Goal: Information Seeking & Learning: Learn about a topic

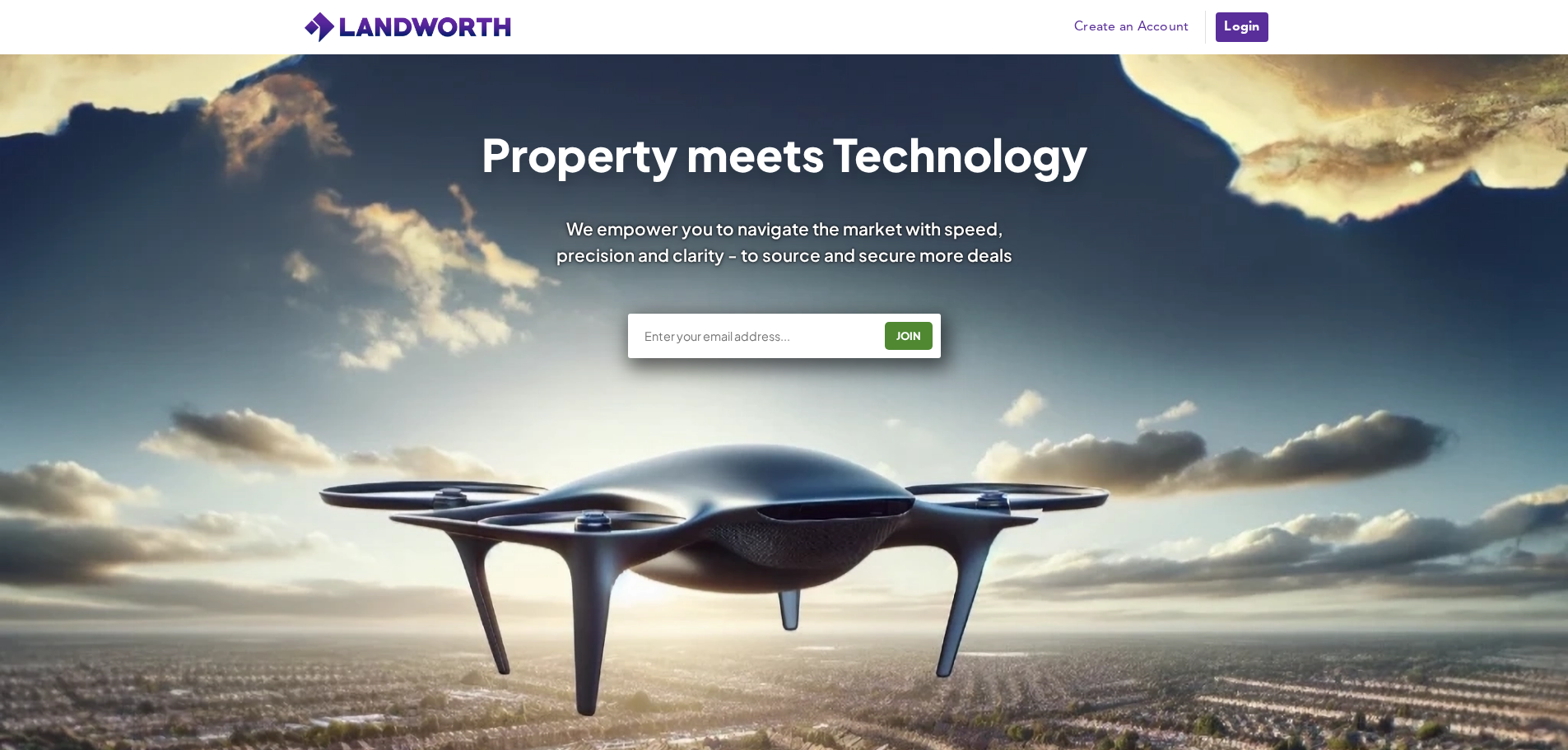
click at [1135, 269] on div "Property meets Technology We empower you to navigate the market with speed, pre…" at bounding box center [784, 249] width 987 height 235
click at [397, 15] on img at bounding box center [408, 28] width 210 height 33
click at [410, 33] on img at bounding box center [408, 28] width 210 height 33
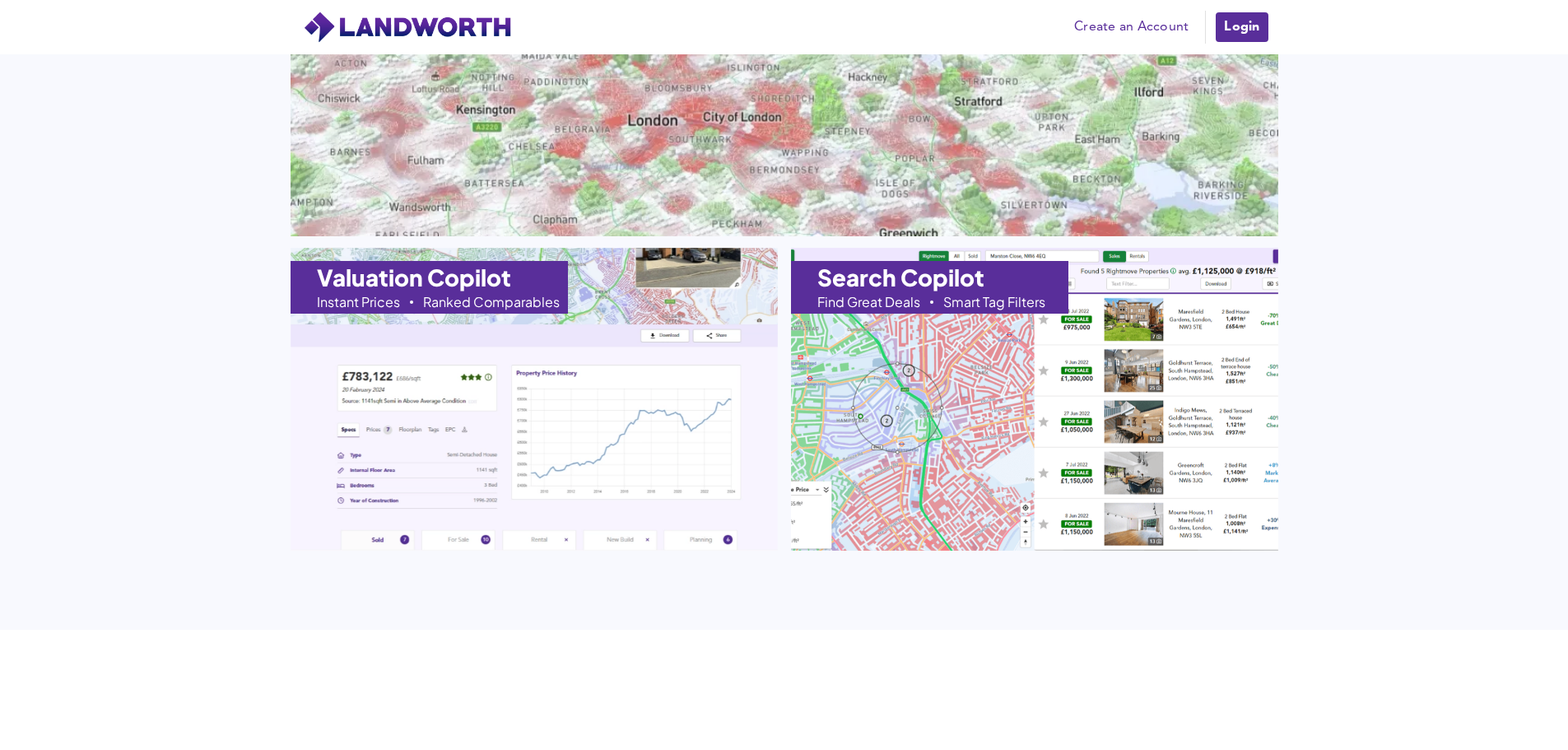
scroll to position [1812, 0]
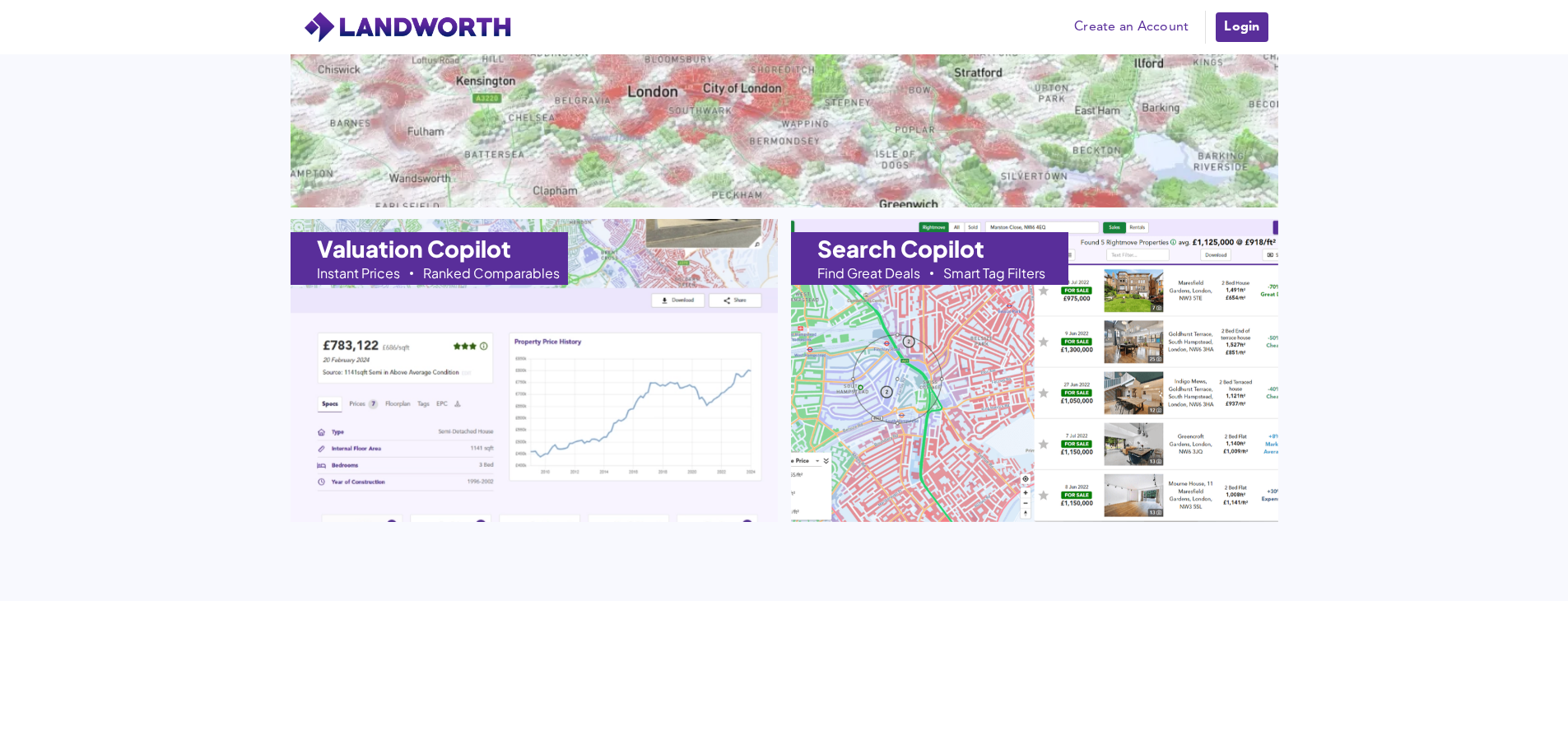
click at [520, 389] on img at bounding box center [533, 370] width 535 height 333
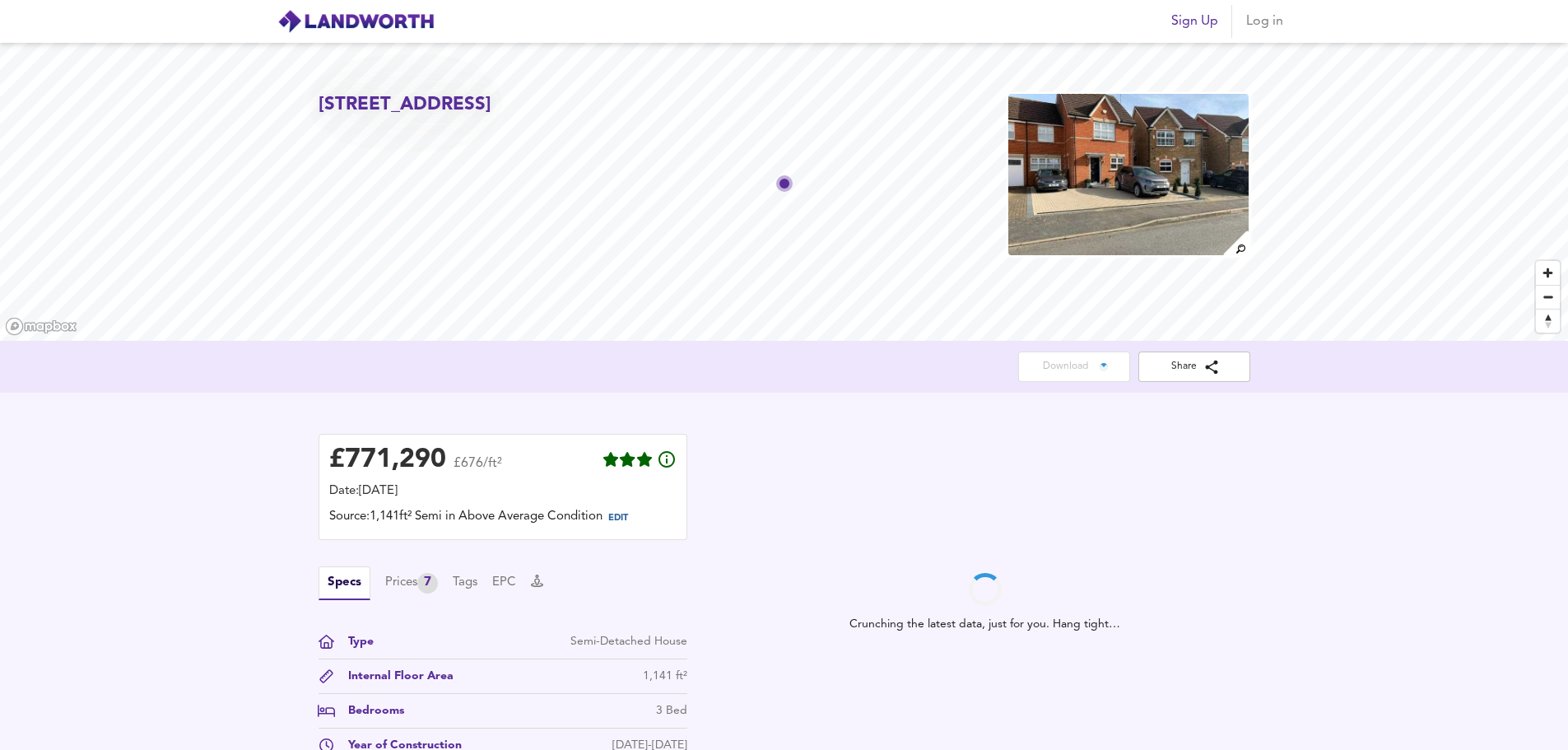
scroll to position [83, 0]
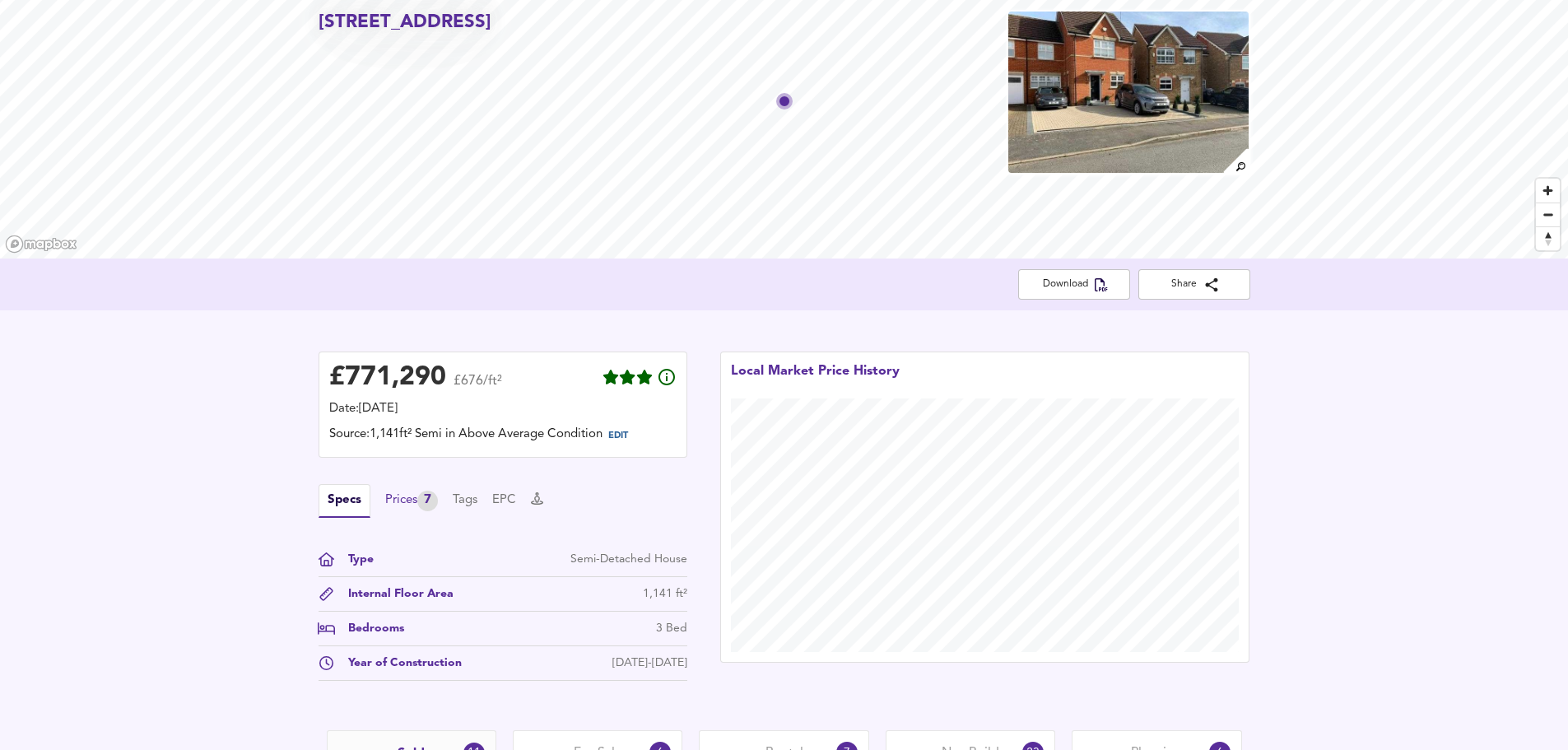
click at [404, 506] on div "Prices 7" at bounding box center [412, 500] width 53 height 21
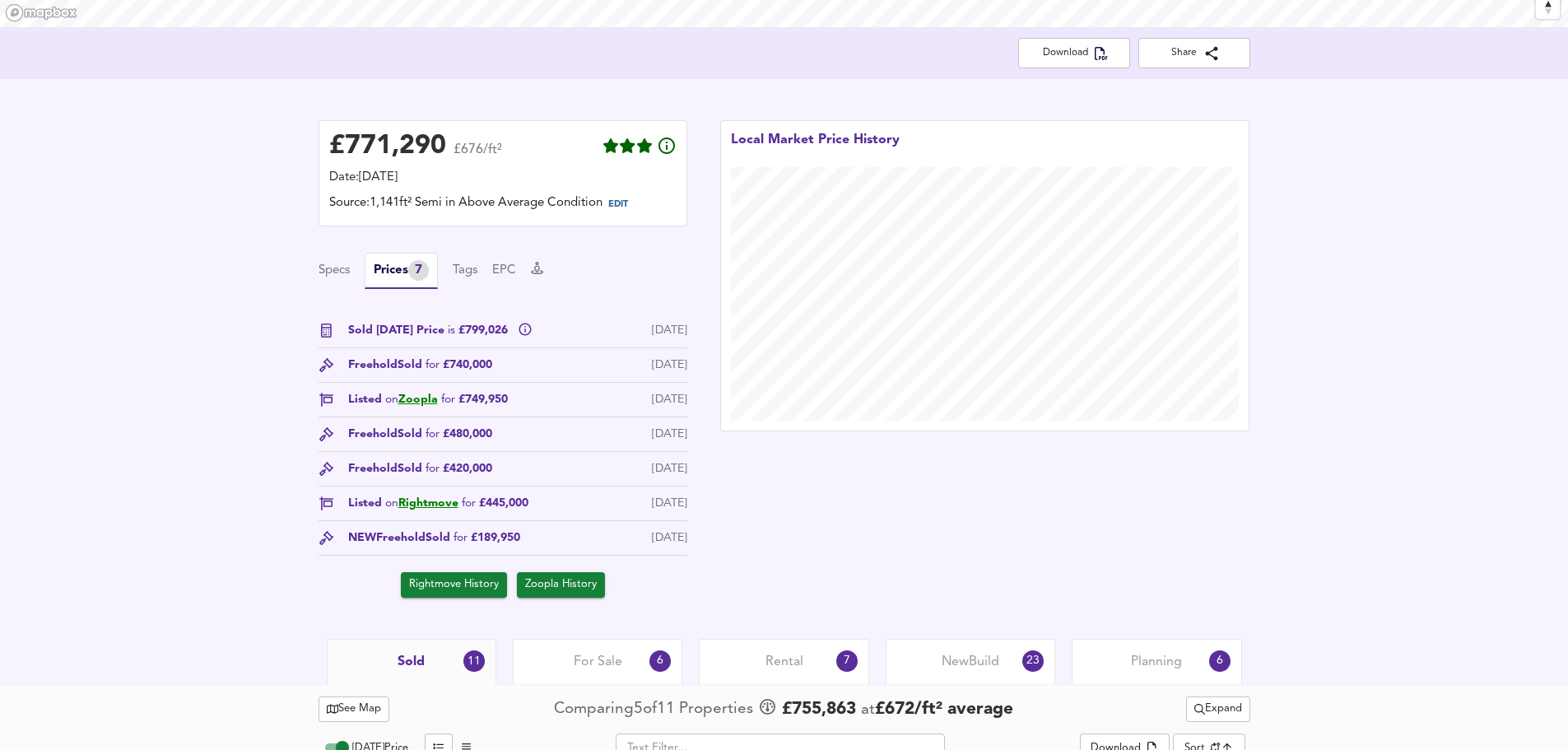
scroll to position [329, 0]
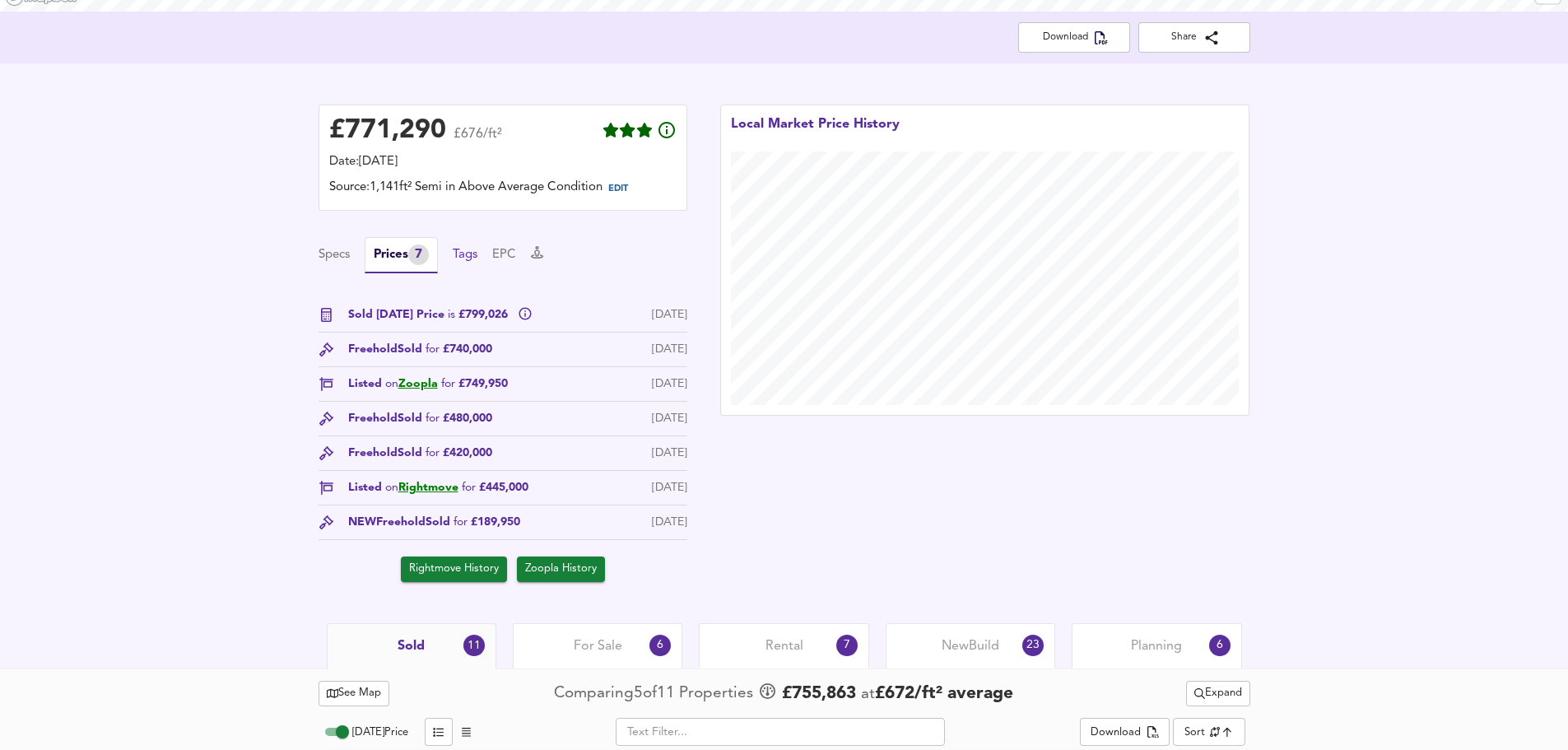
click at [464, 256] on button "Tags" at bounding box center [465, 255] width 25 height 18
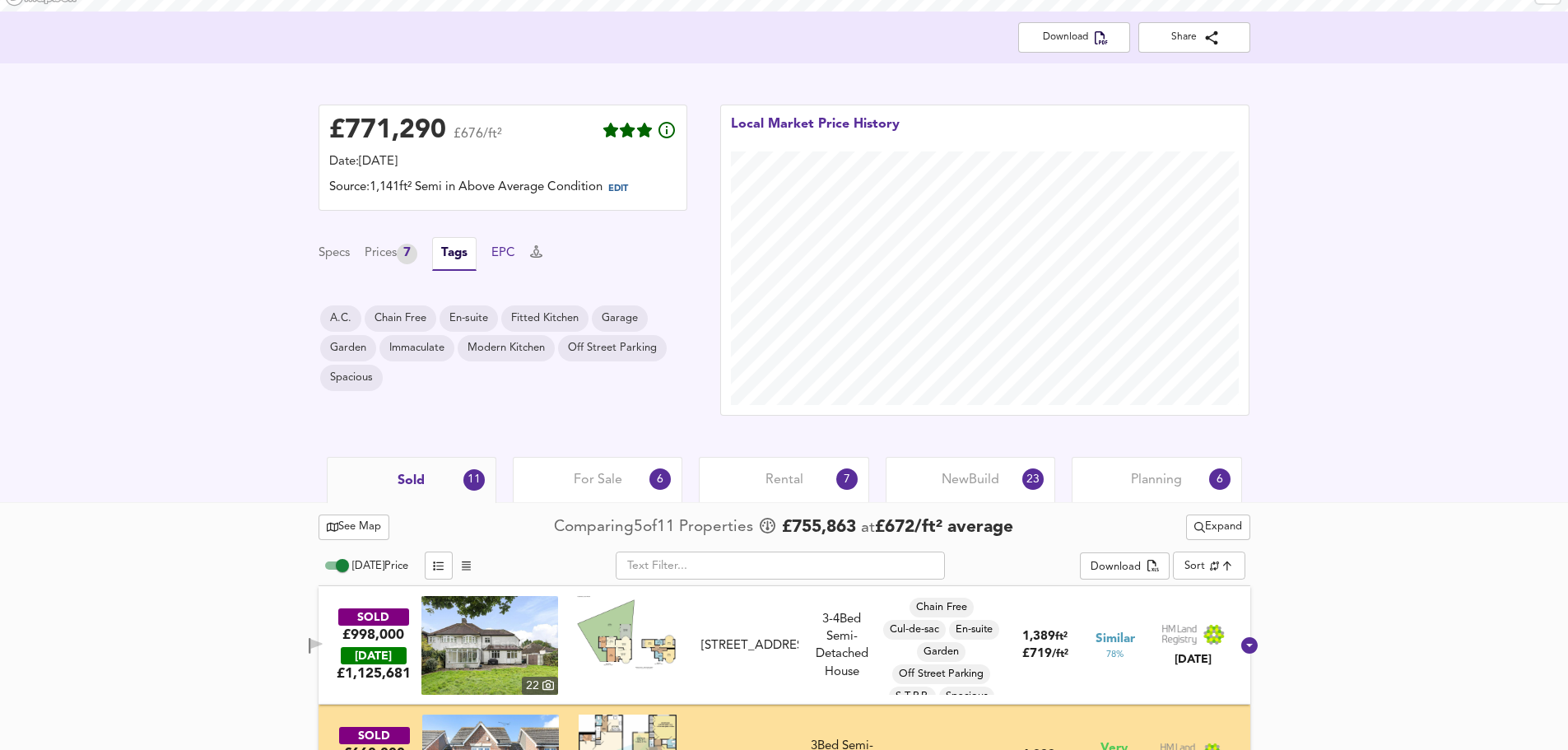
click at [514, 258] on button "EPC" at bounding box center [503, 254] width 24 height 18
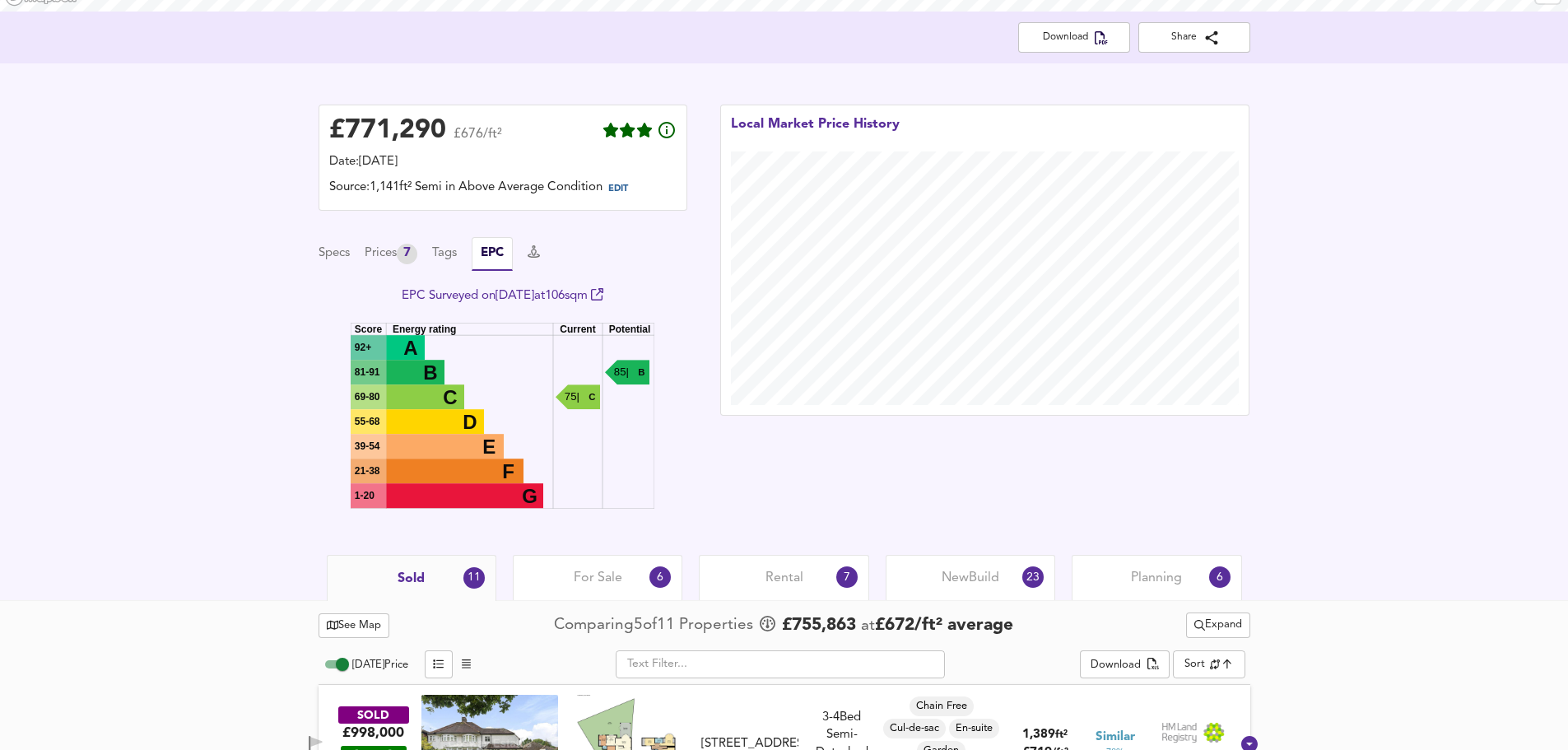
click at [467, 258] on div "Specs Prices 7 Tags EPC" at bounding box center [502, 254] width 368 height 33
click at [457, 258] on button "Tags" at bounding box center [444, 254] width 25 height 18
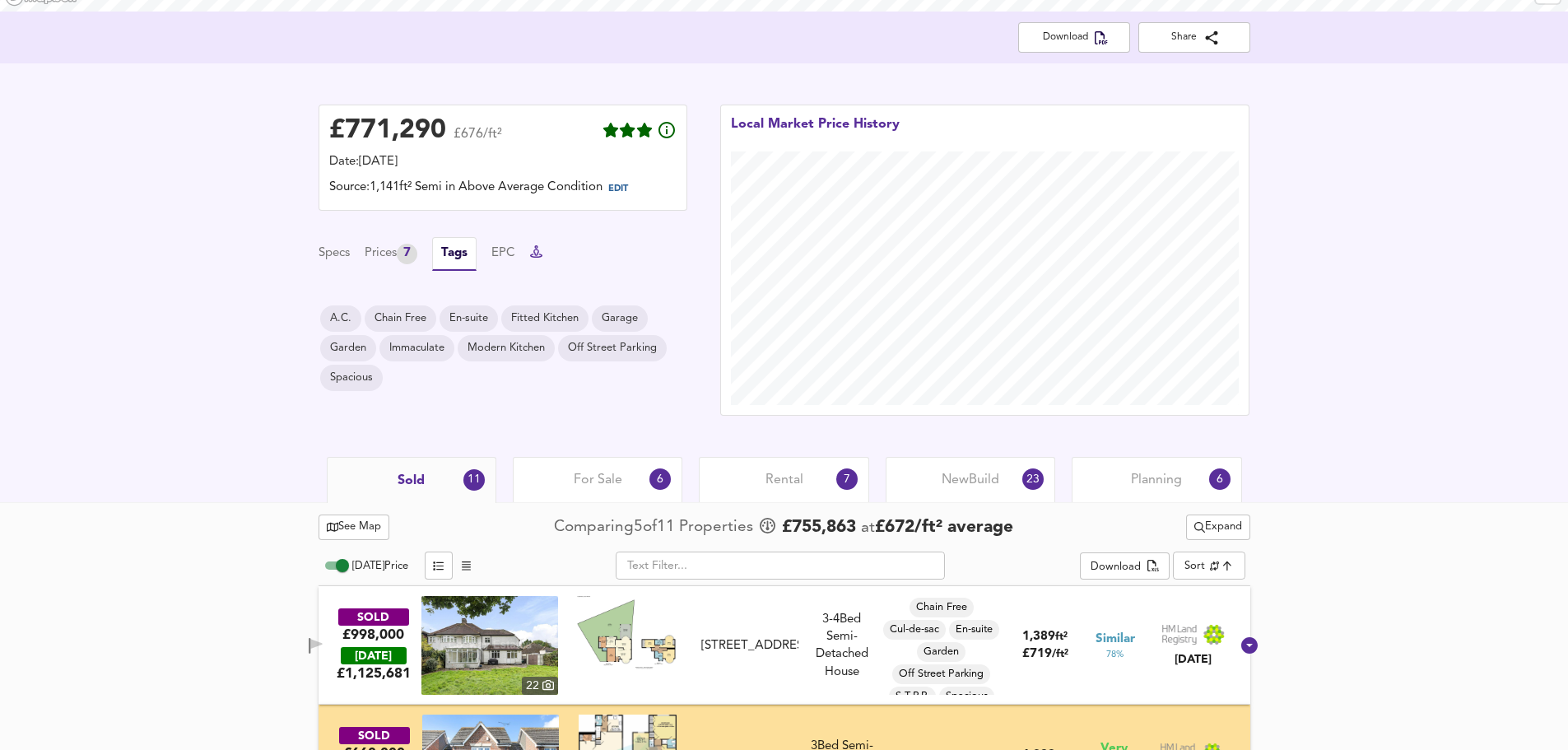
click at [542, 260] on button at bounding box center [535, 254] width 13 height 18
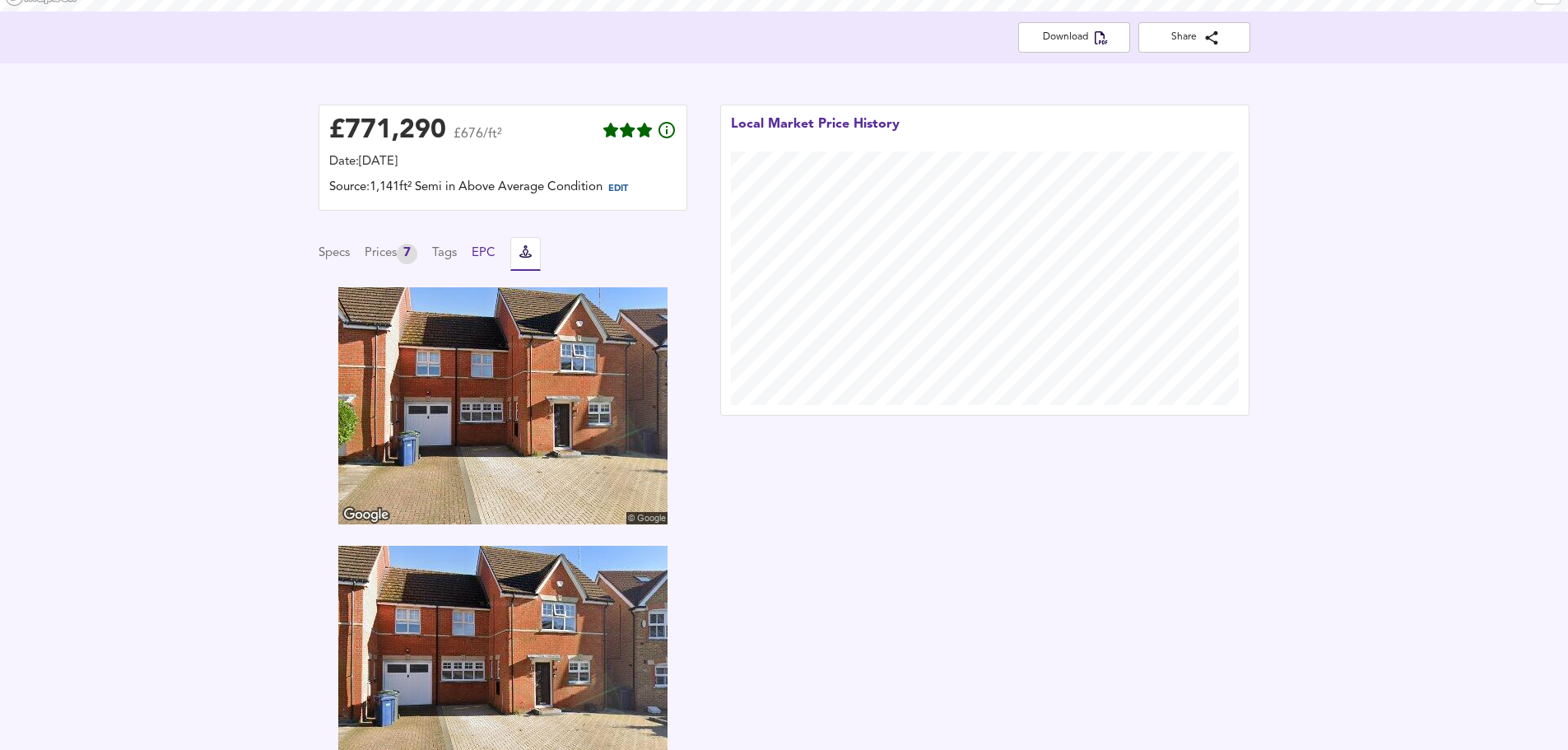
click at [493, 256] on button "EPC" at bounding box center [483, 254] width 24 height 18
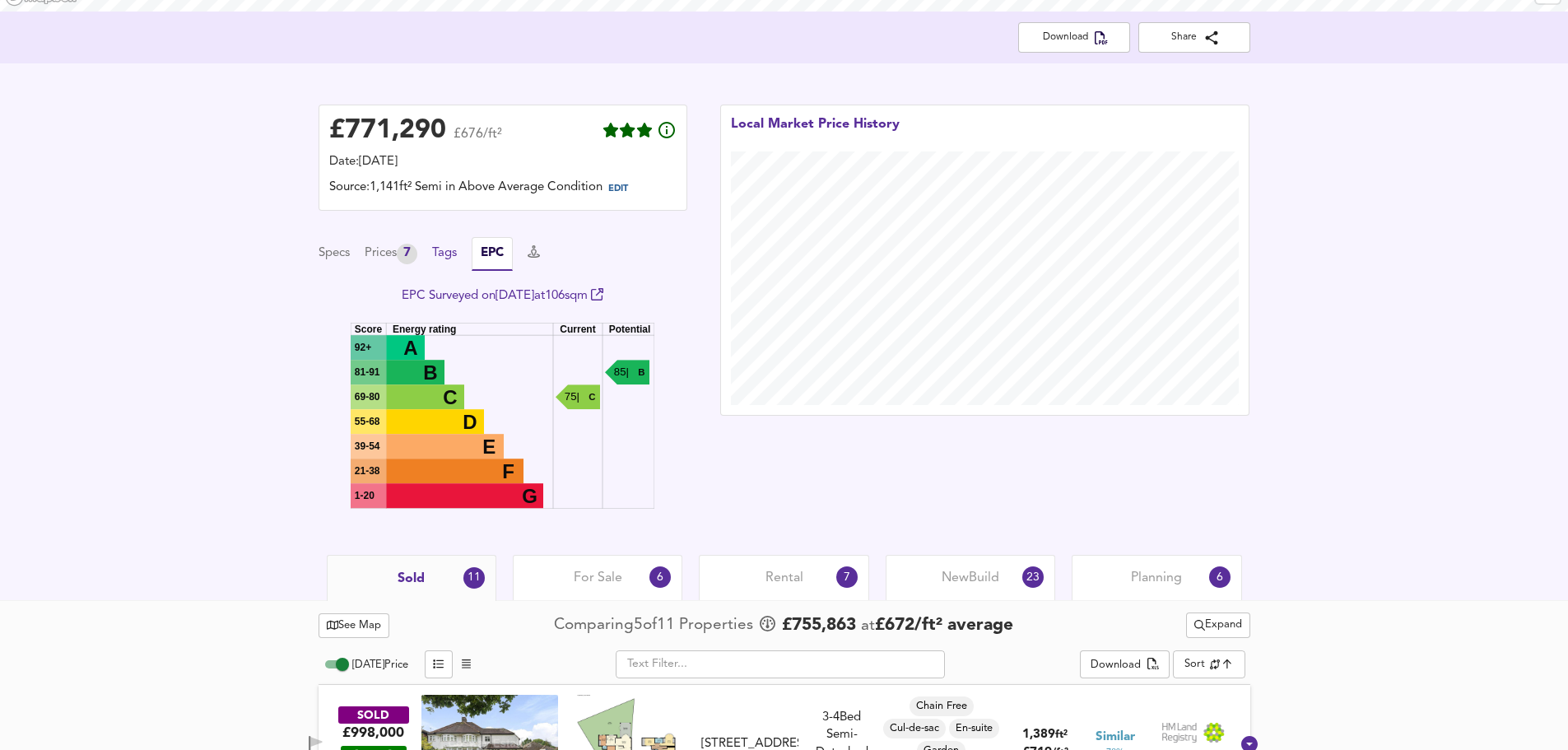
click at [455, 252] on button "Tags" at bounding box center [444, 254] width 25 height 18
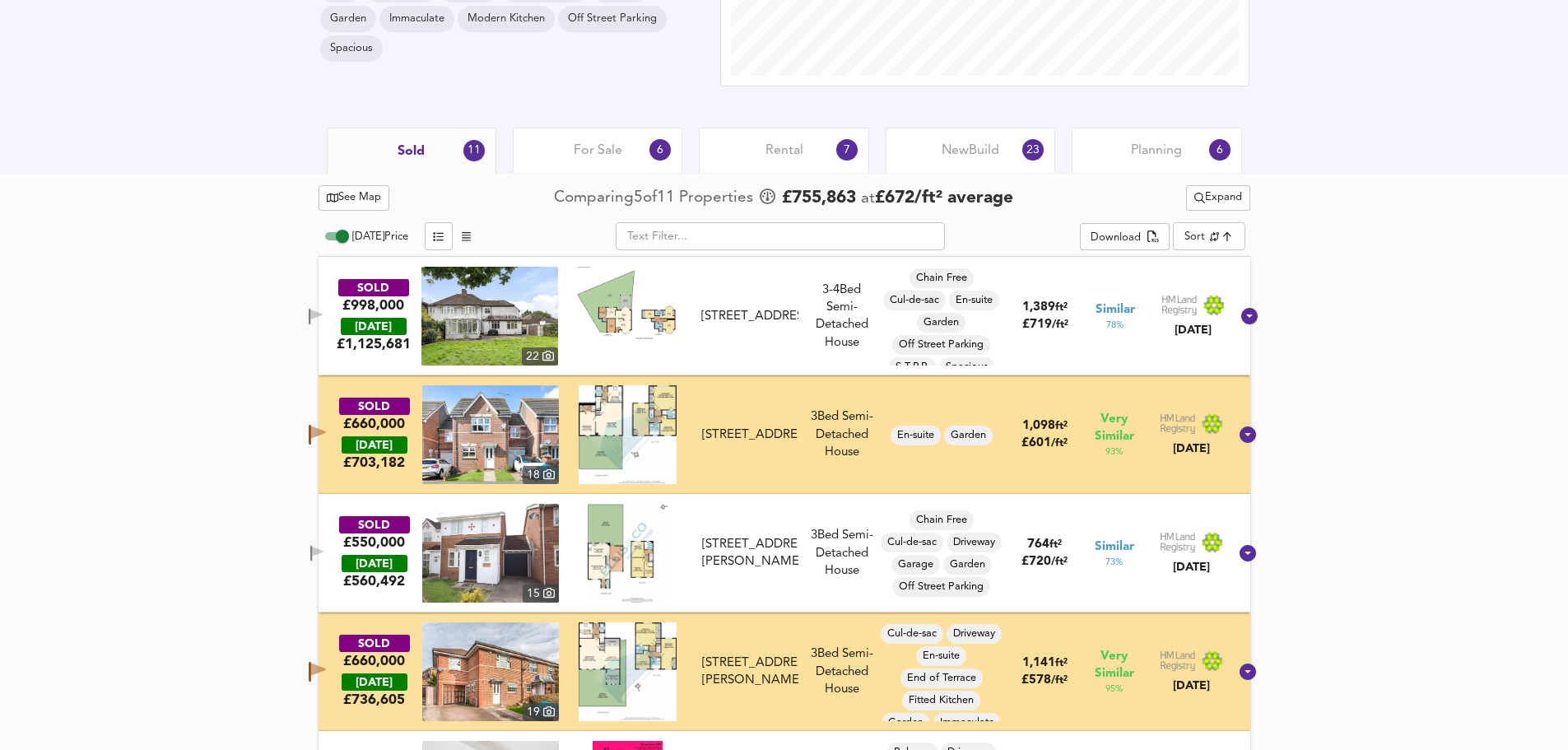
scroll to position [165, 0]
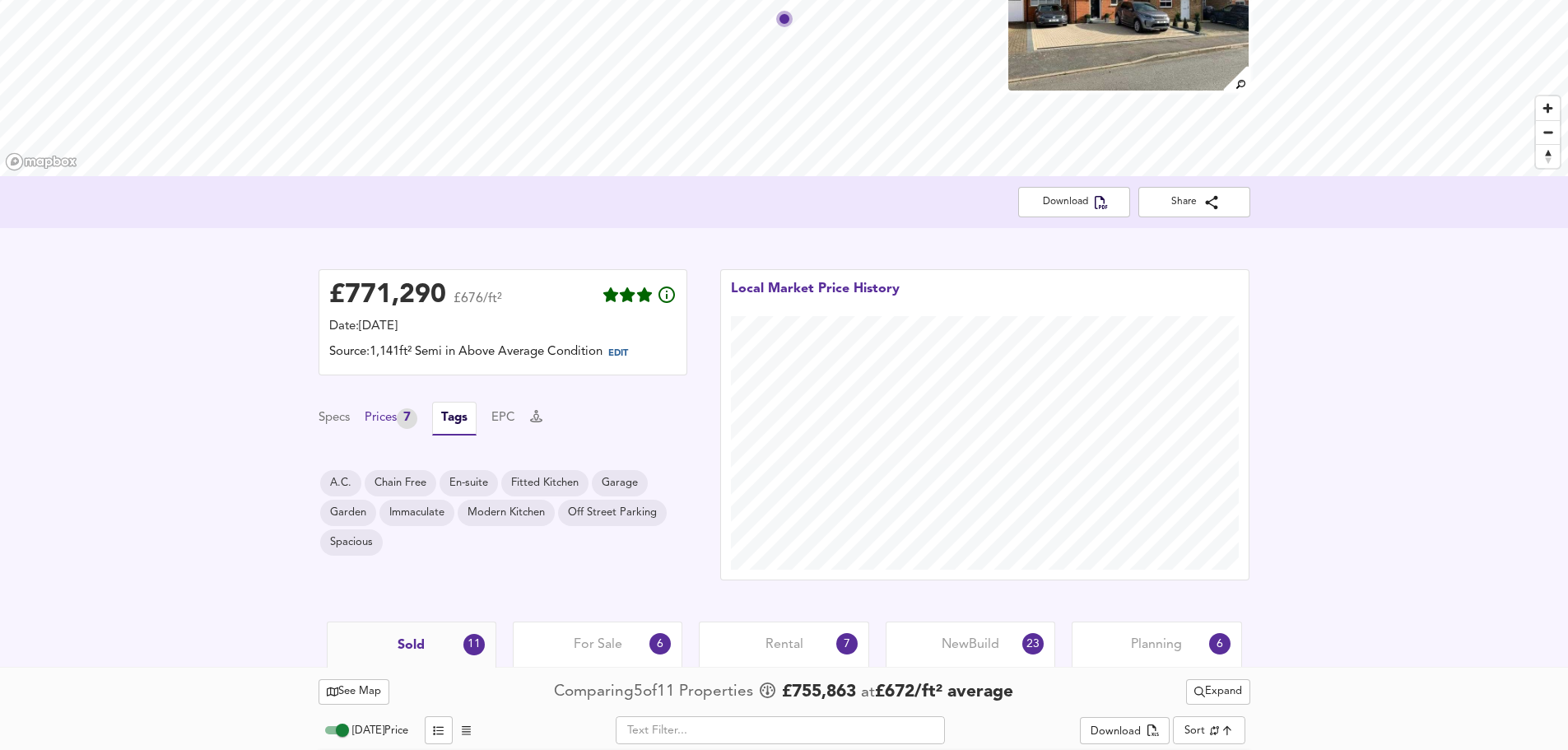
click at [395, 418] on div "Prices 7" at bounding box center [391, 418] width 53 height 21
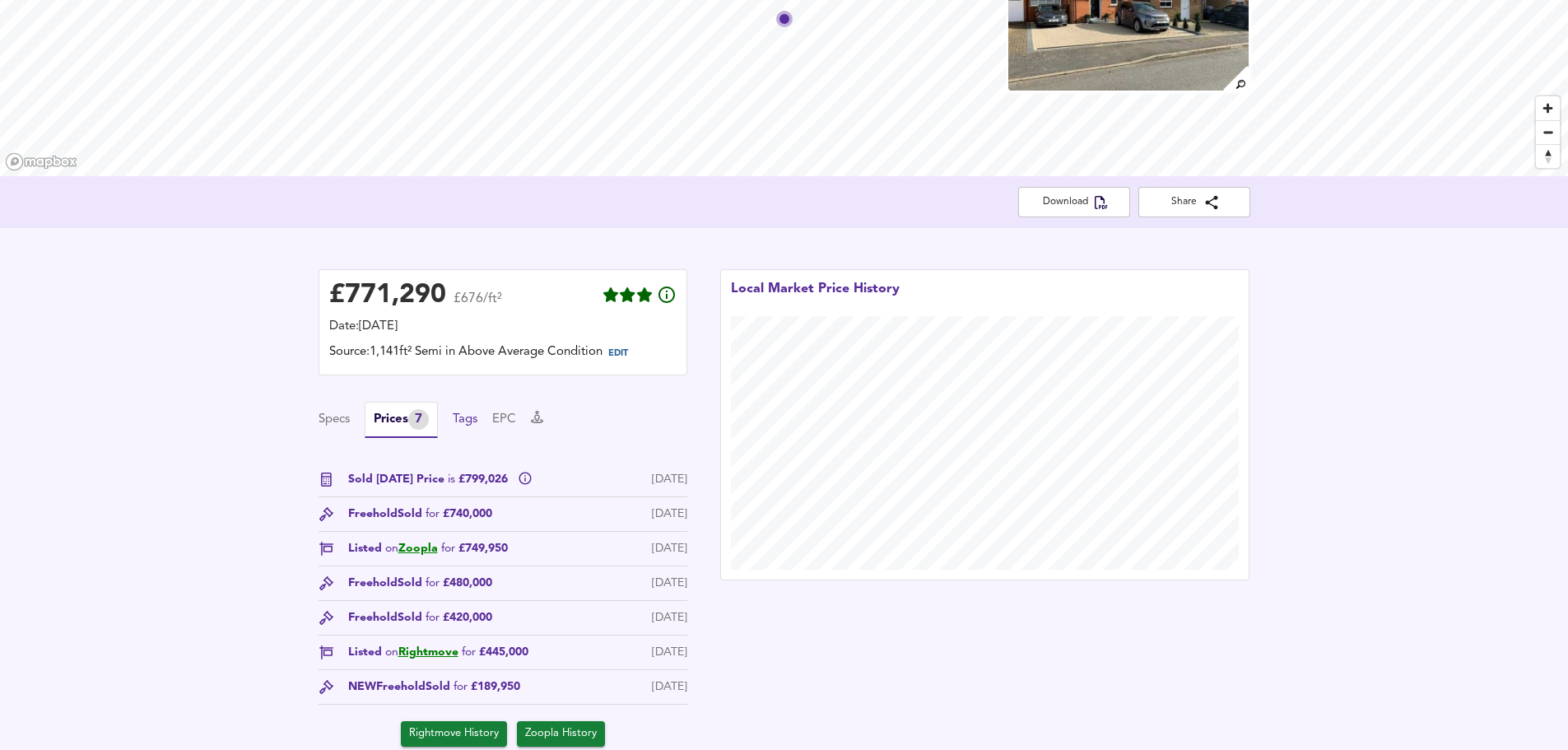
click at [464, 420] on button "Tags" at bounding box center [465, 420] width 25 height 18
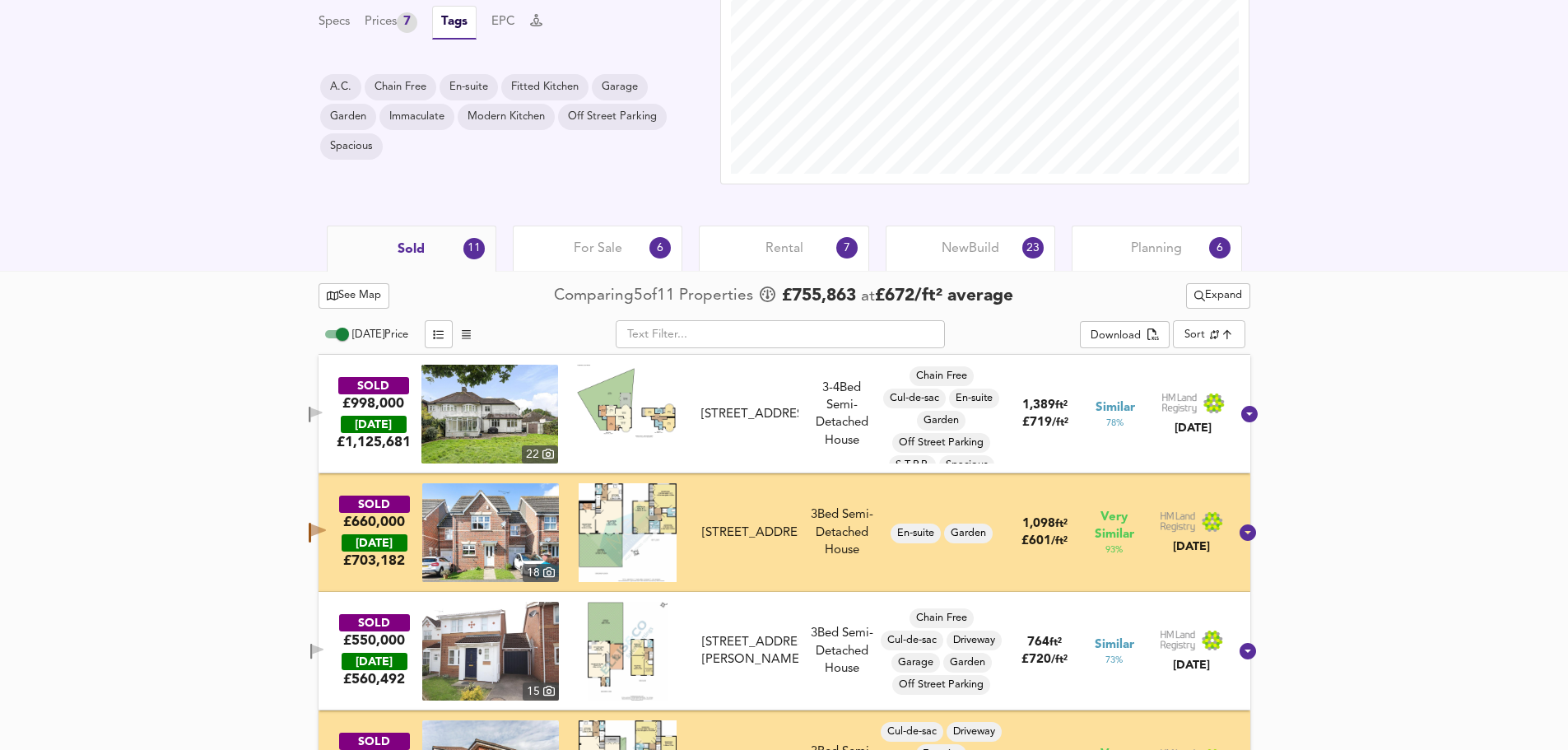
scroll to position [247, 0]
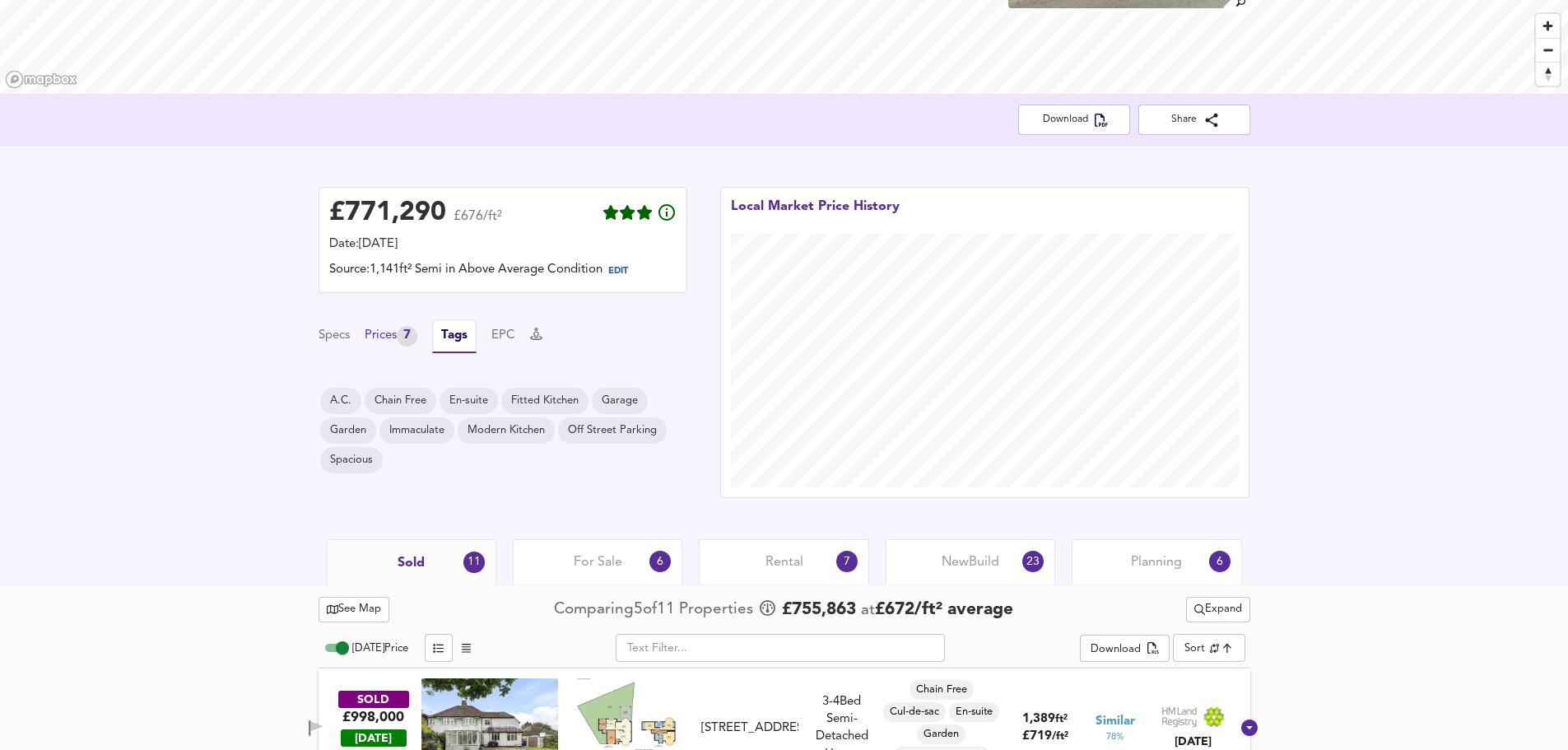
click at [383, 339] on div "Prices 7" at bounding box center [391, 336] width 53 height 21
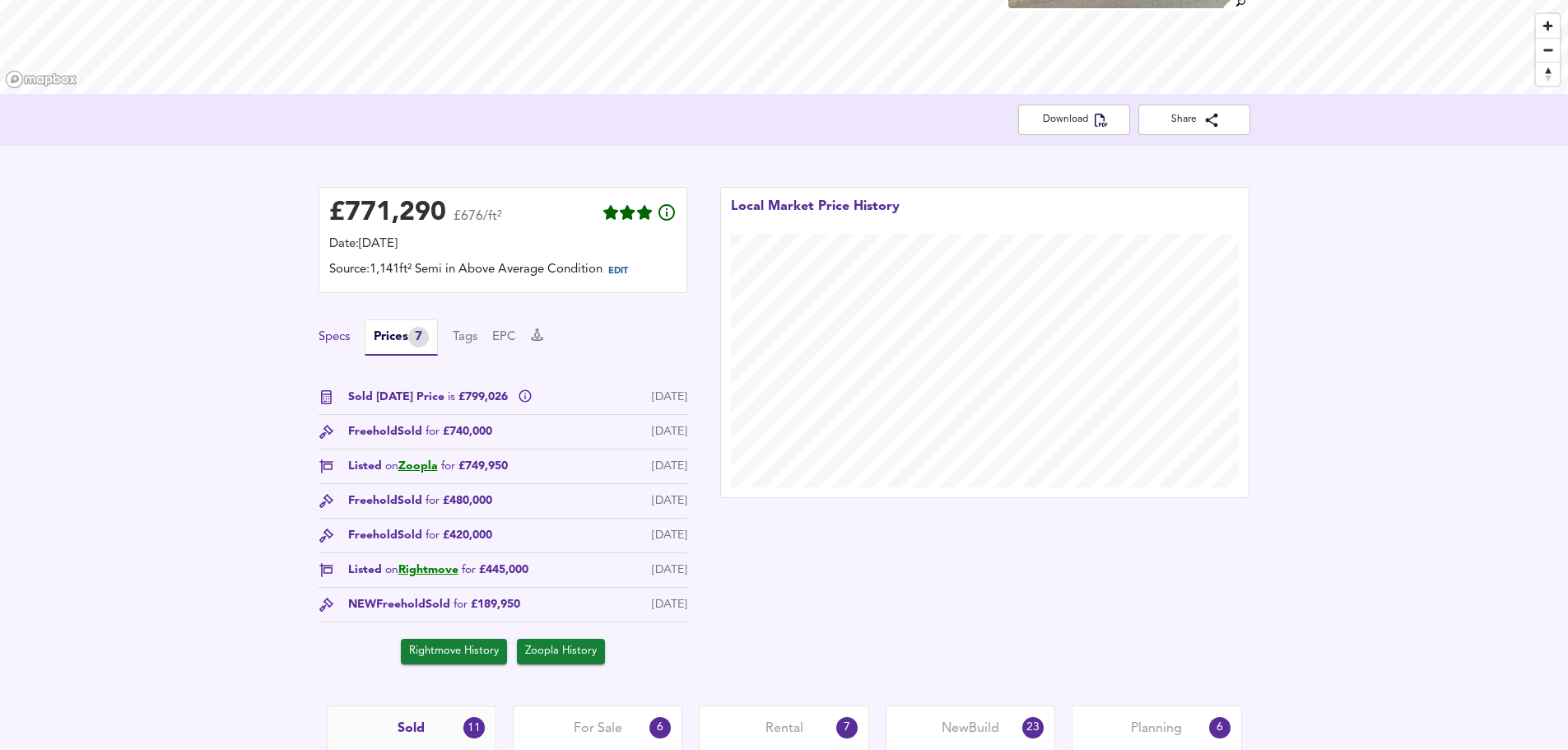
click at [333, 337] on button "Specs" at bounding box center [334, 337] width 31 height 18
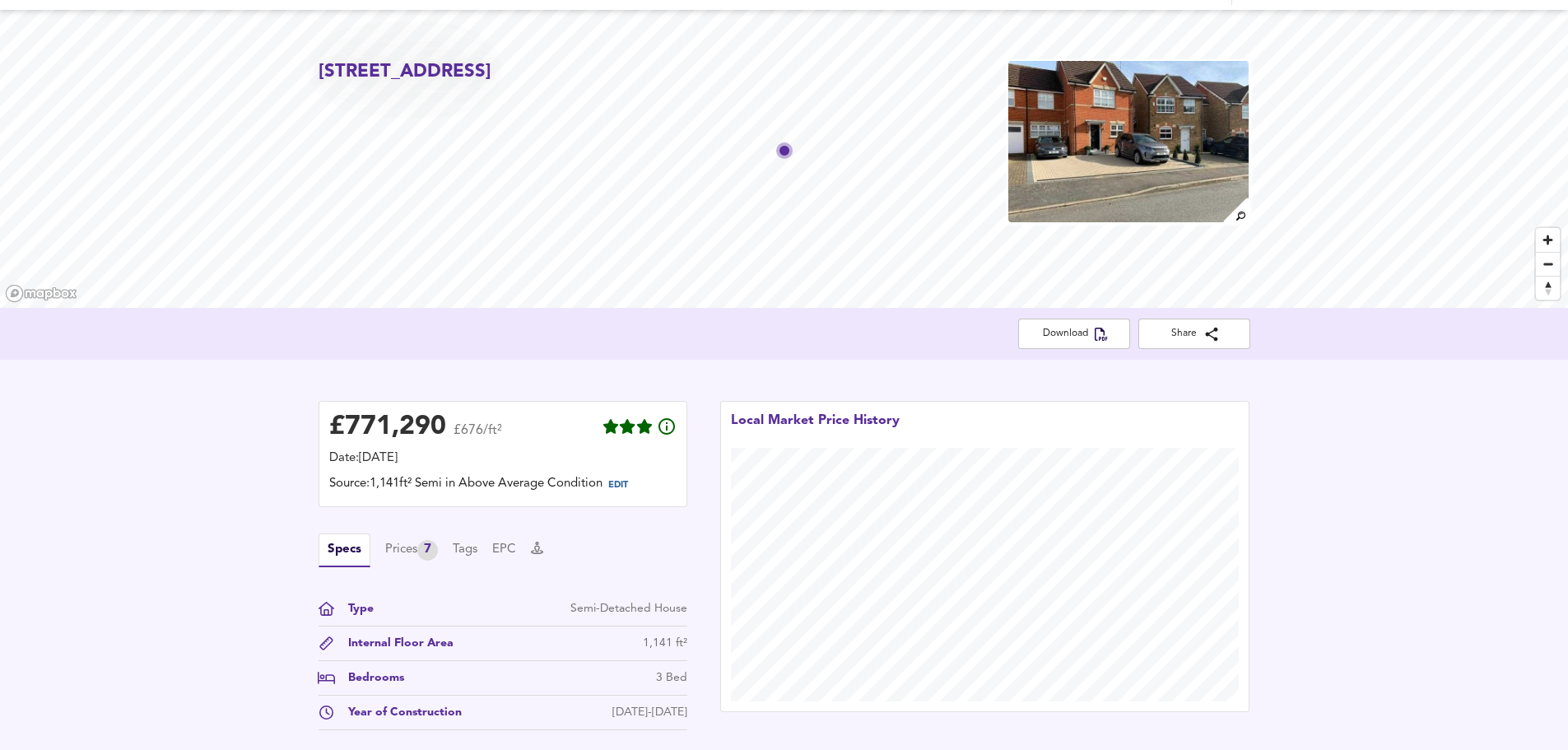
scroll to position [0, 0]
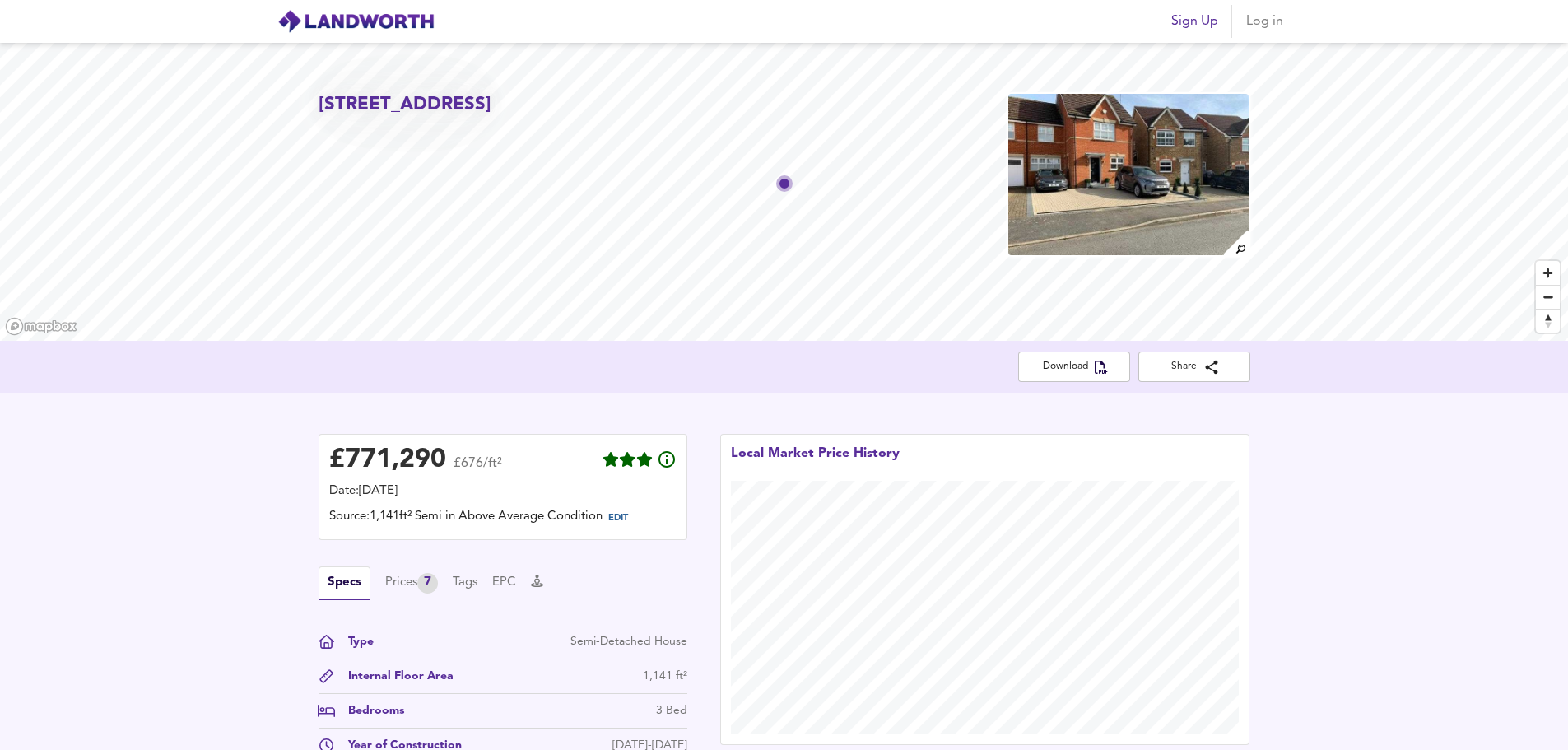
click at [382, 24] on img at bounding box center [356, 21] width 157 height 25
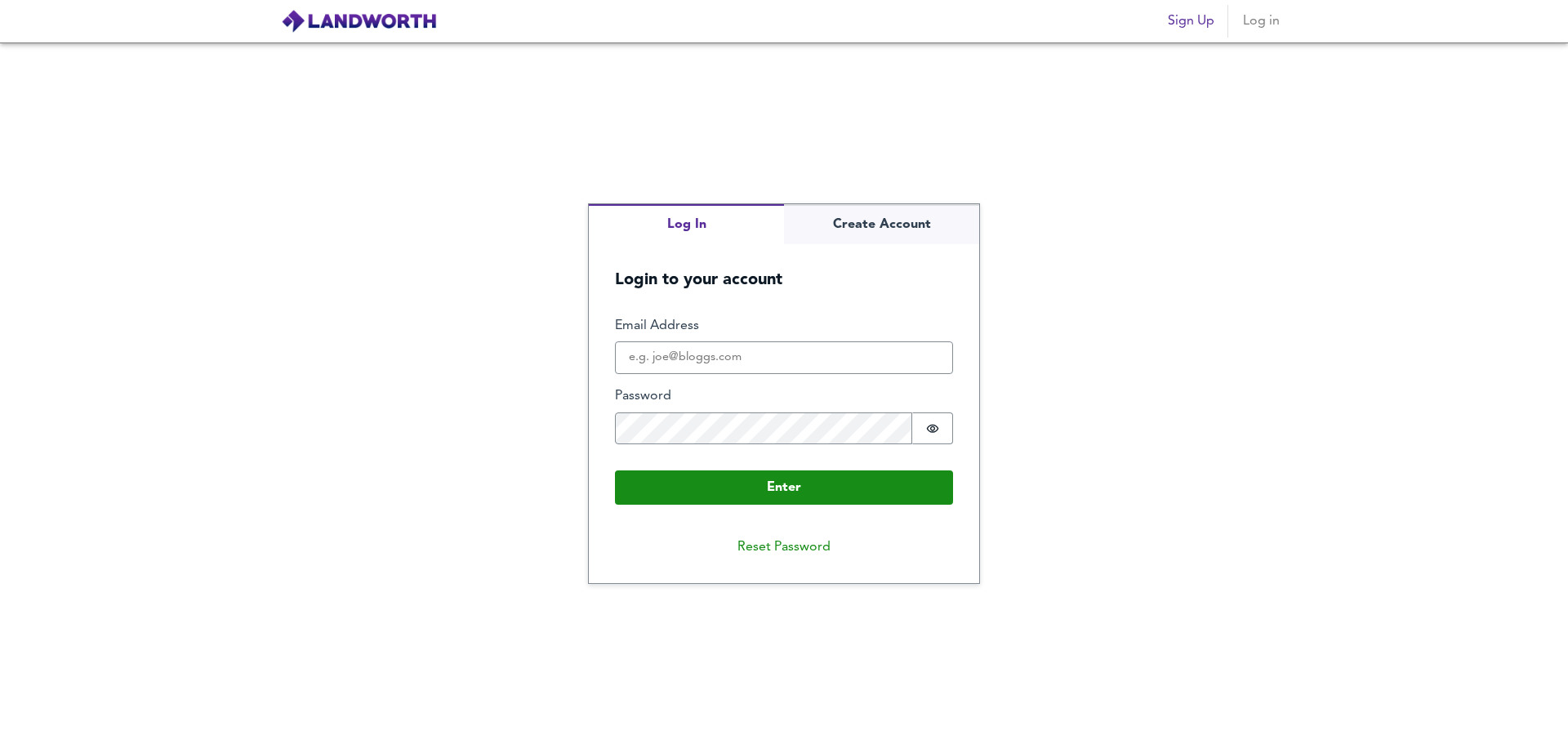
click at [417, 28] on img at bounding box center [359, 20] width 156 height 24
click at [385, 9] on div "Sign Up Log in" at bounding box center [784, 21] width 1045 height 41
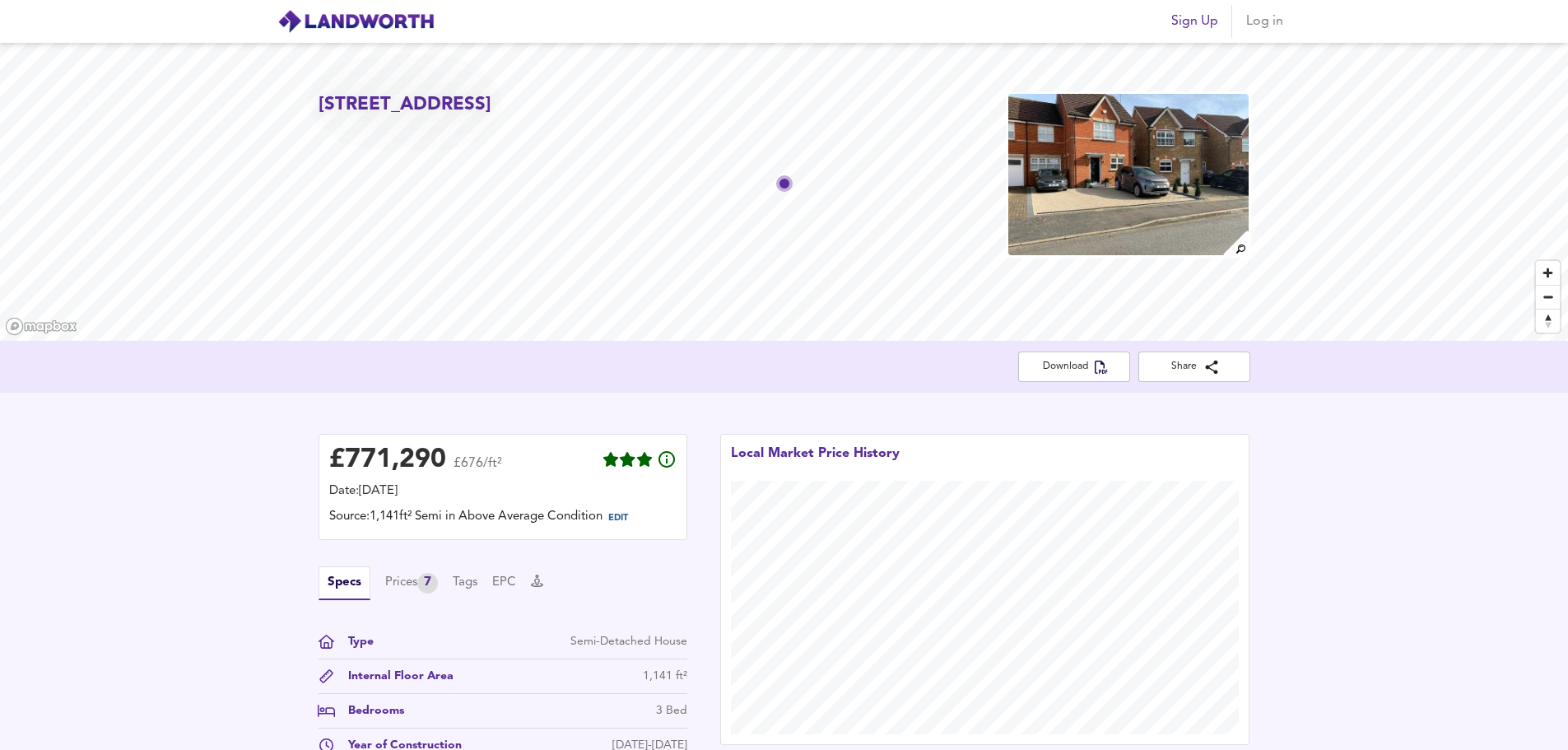
click at [262, 406] on div "£ 771,290 £676/ft² Date: 13 March 2023 Source: 1,141ft² Semi in Above Average C…" at bounding box center [784, 603] width 1568 height 420
drag, startPoint x: 271, startPoint y: 406, endPoint x: 290, endPoint y: 454, distance: 51.6
click at [285, 450] on div "£ 771,290 £676/ft² Date: 13 March 2023 Source: 1,141ft² Semi in Above Average C…" at bounding box center [784, 603] width 1568 height 420
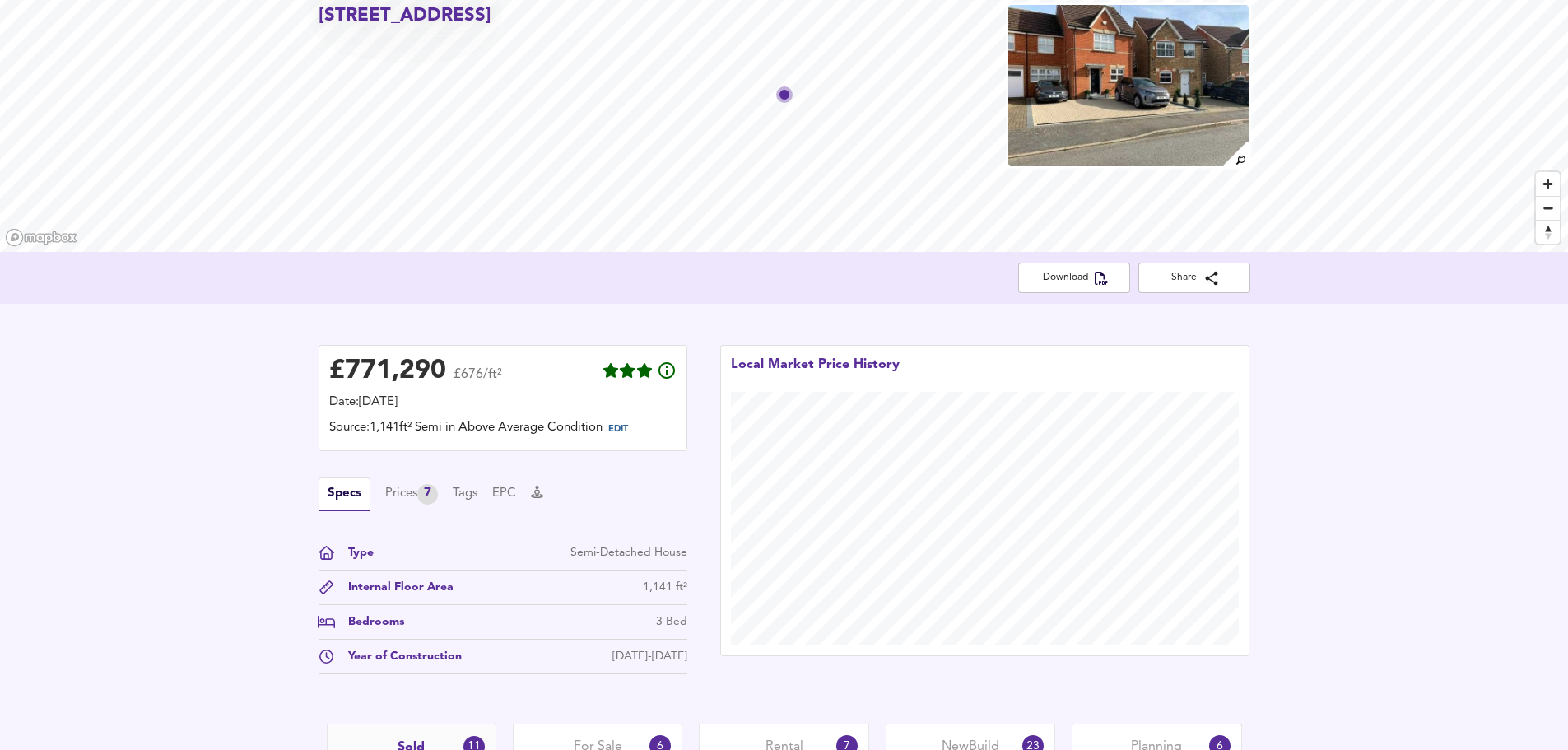
scroll to position [247, 0]
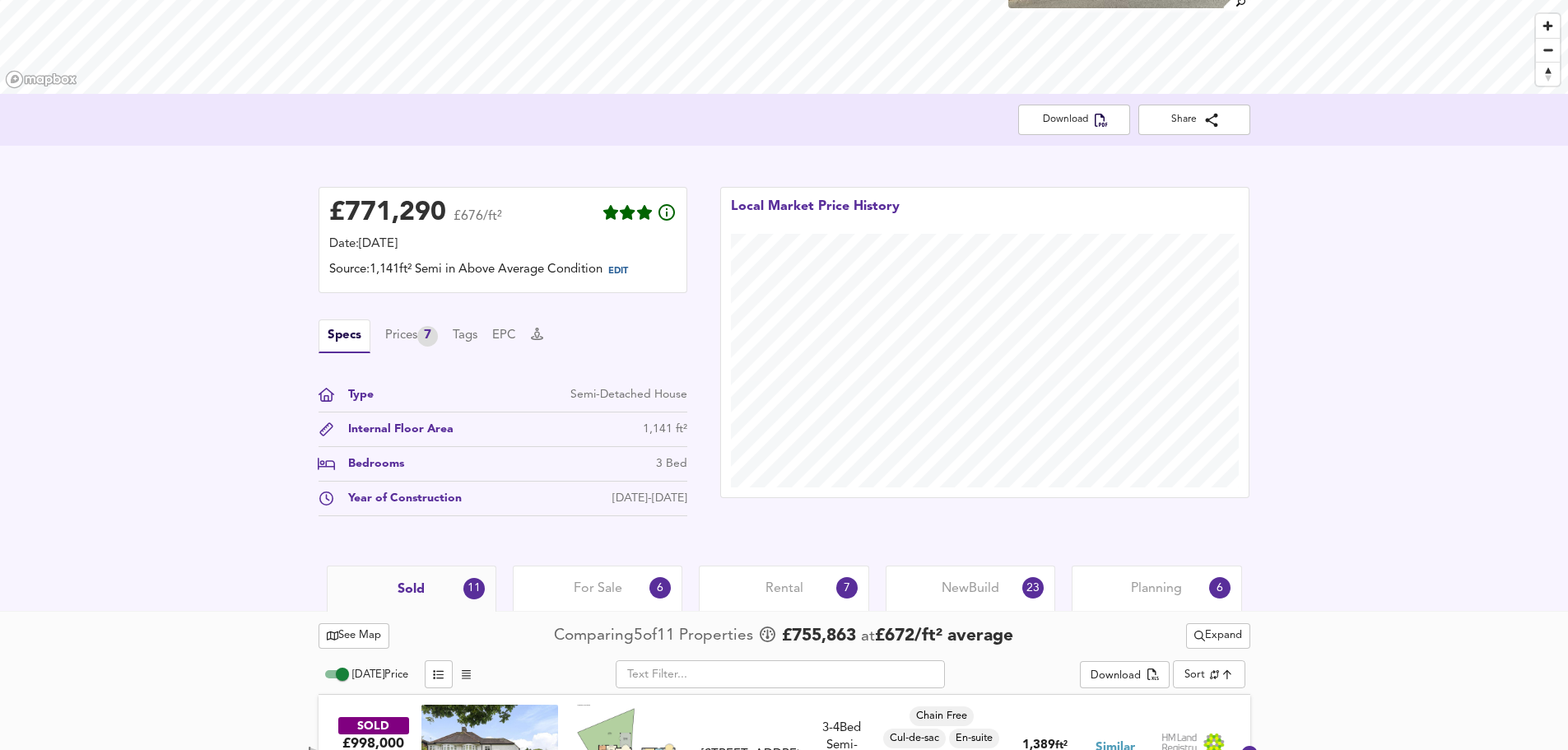
click at [598, 590] on span "For Sale" at bounding box center [597, 589] width 48 height 18
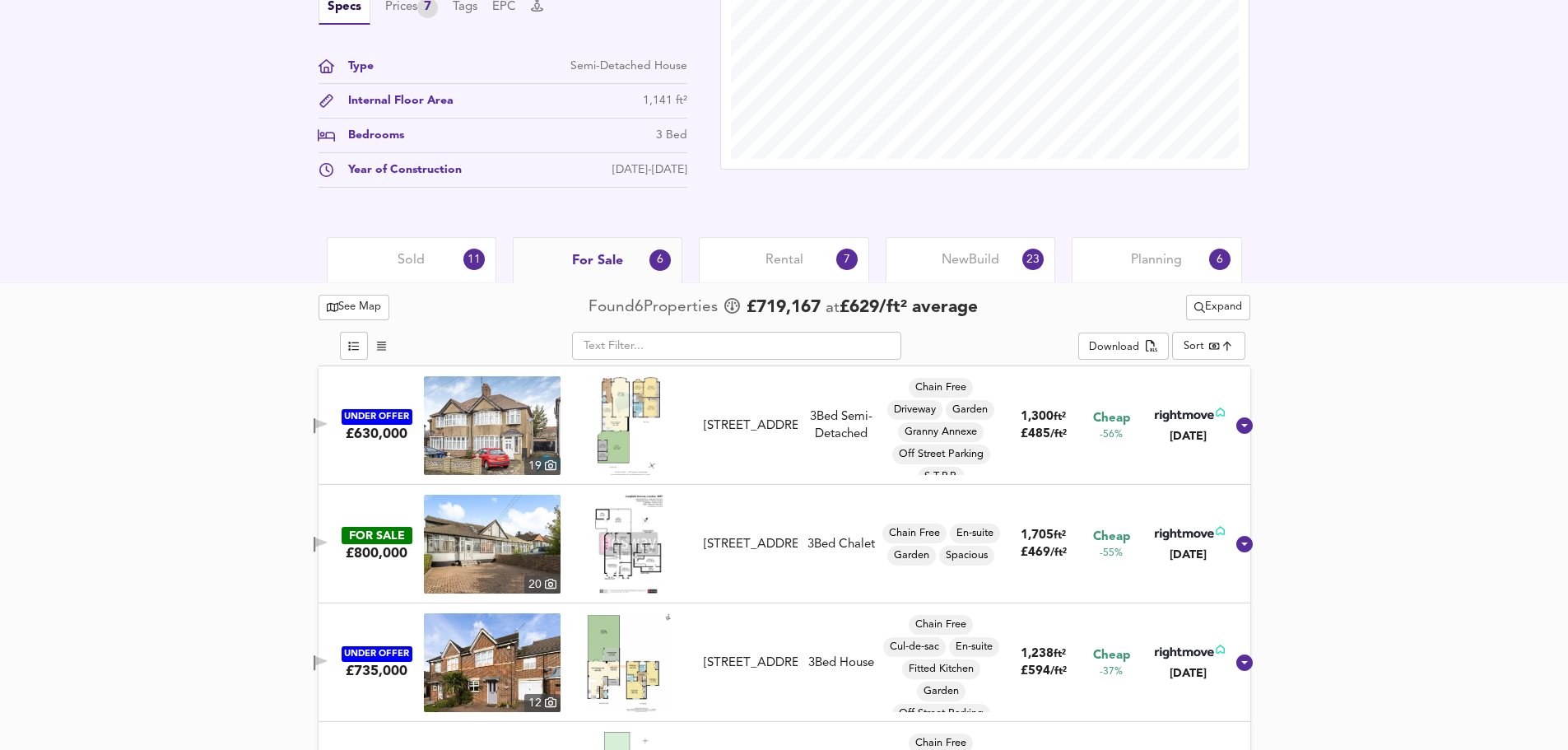
scroll to position [576, 0]
click at [442, 265] on div "Sold 11" at bounding box center [412, 259] width 170 height 45
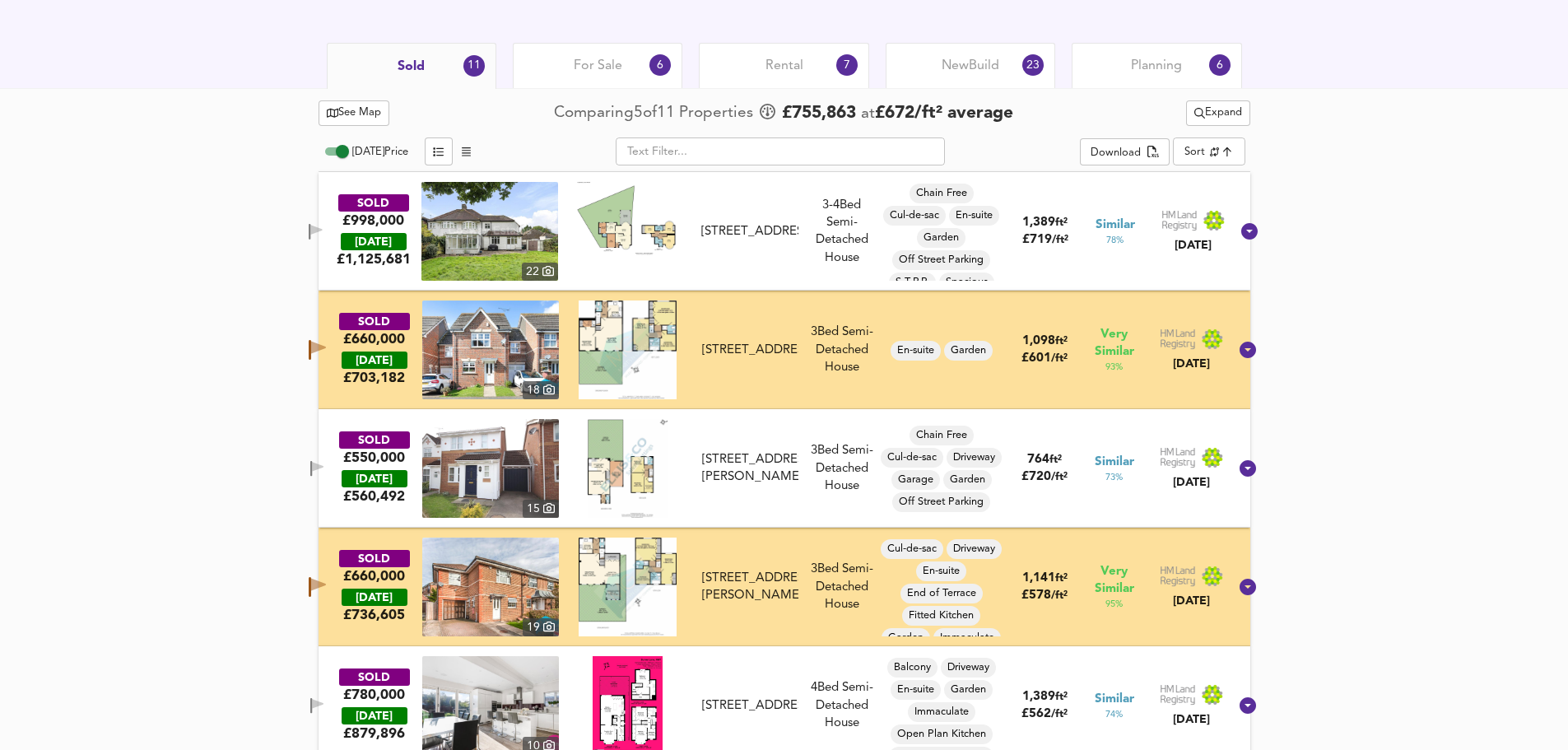
scroll to position [741, 0]
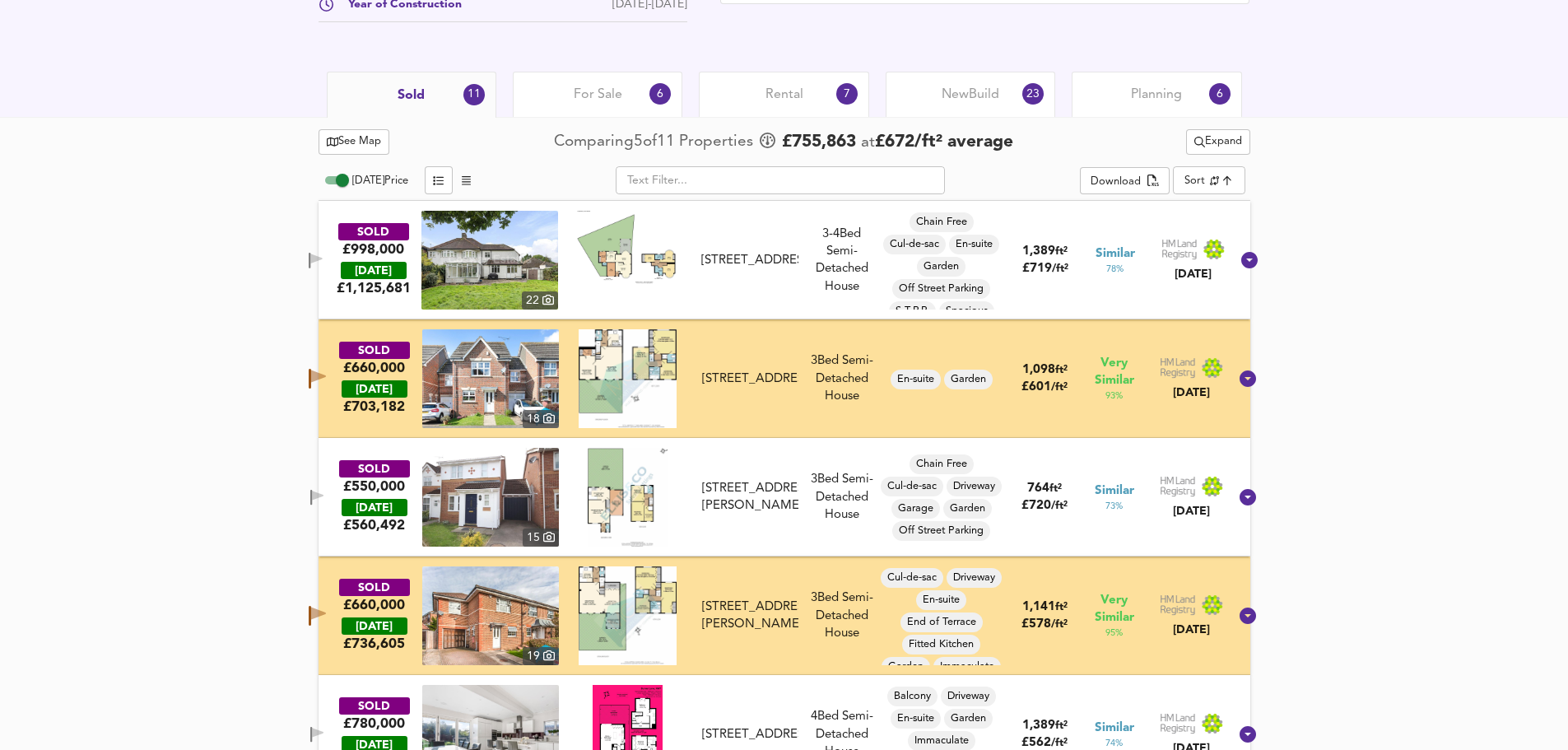
click at [600, 85] on div "For Sale 6" at bounding box center [597, 94] width 170 height 45
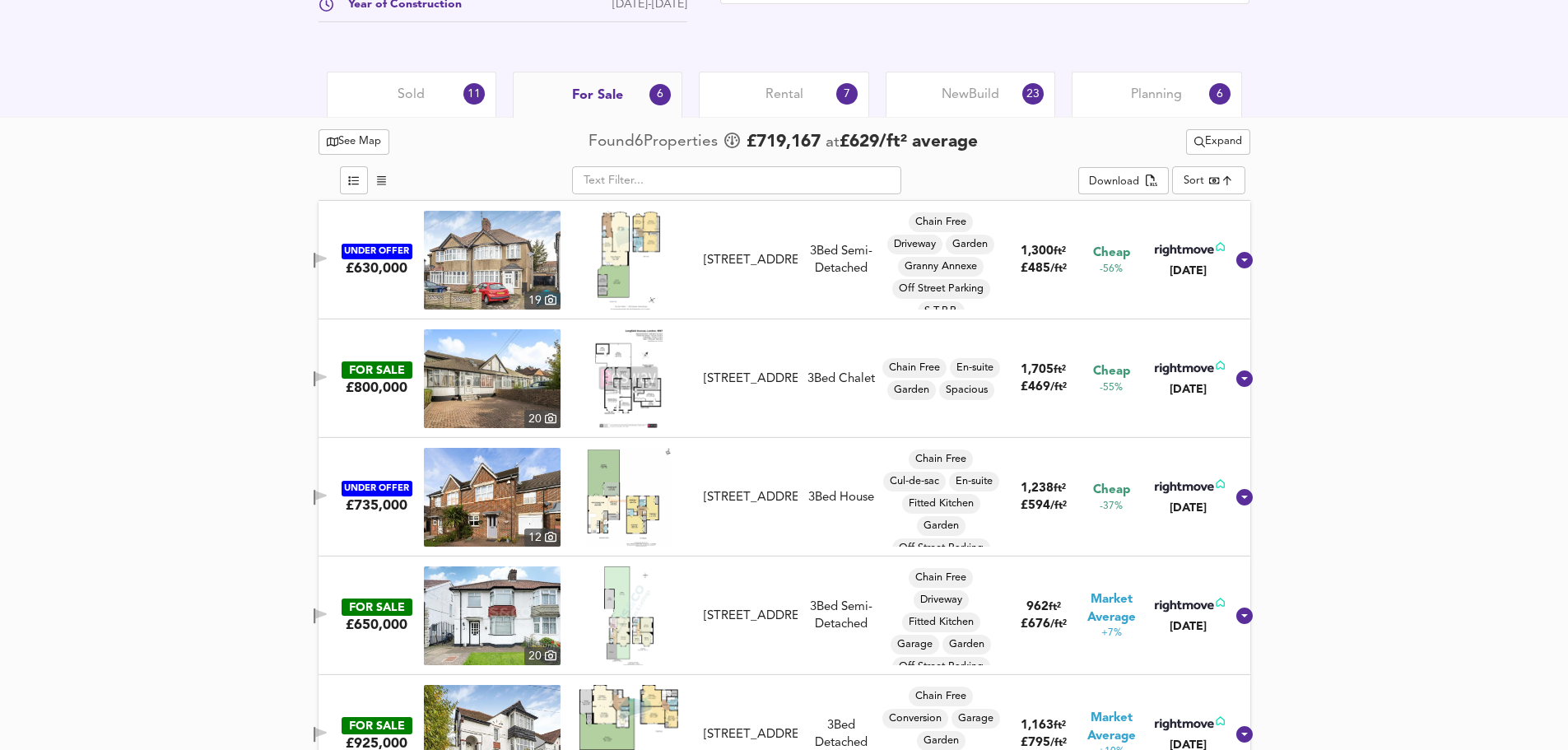
click at [292, 377] on div "See Map Found 6 Propert ies £ 719,167 at £ 629 / ft² average Expand ​ Download …" at bounding box center [784, 518] width 1568 height 803
click at [810, 87] on div "Rental 7" at bounding box center [783, 94] width 170 height 45
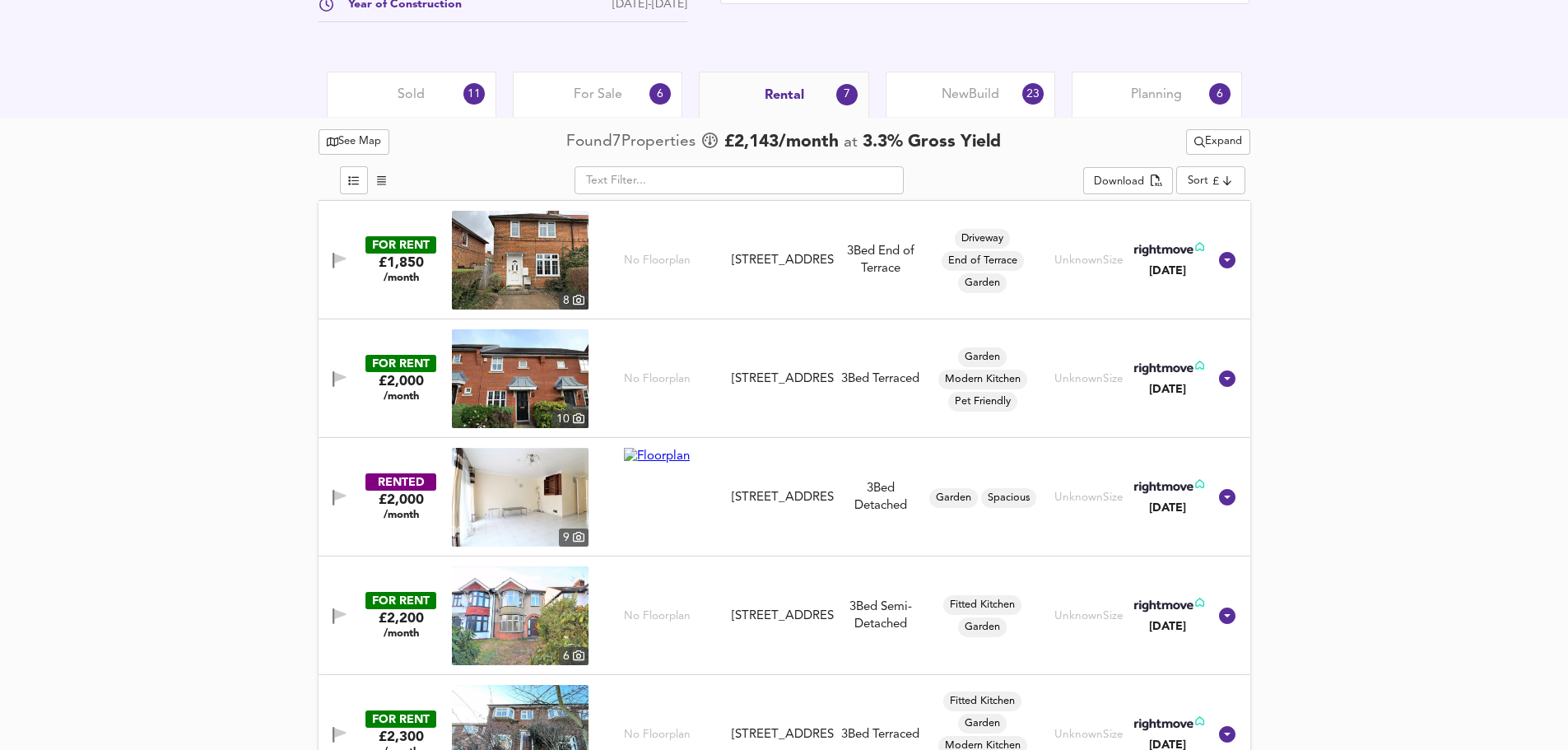
click at [945, 104] on span "New Build" at bounding box center [970, 94] width 58 height 18
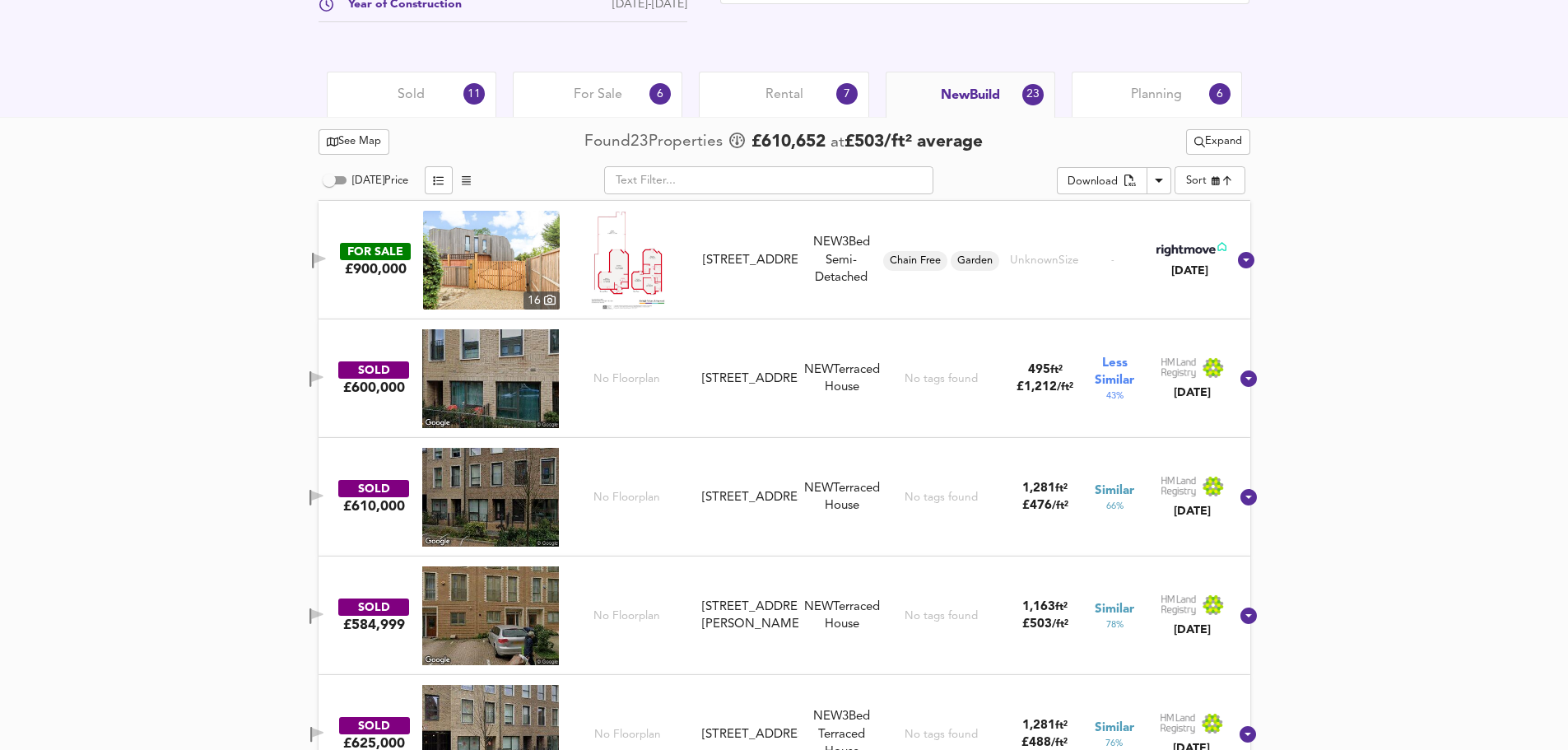
click at [791, 103] on span "Rental" at bounding box center [784, 94] width 38 height 18
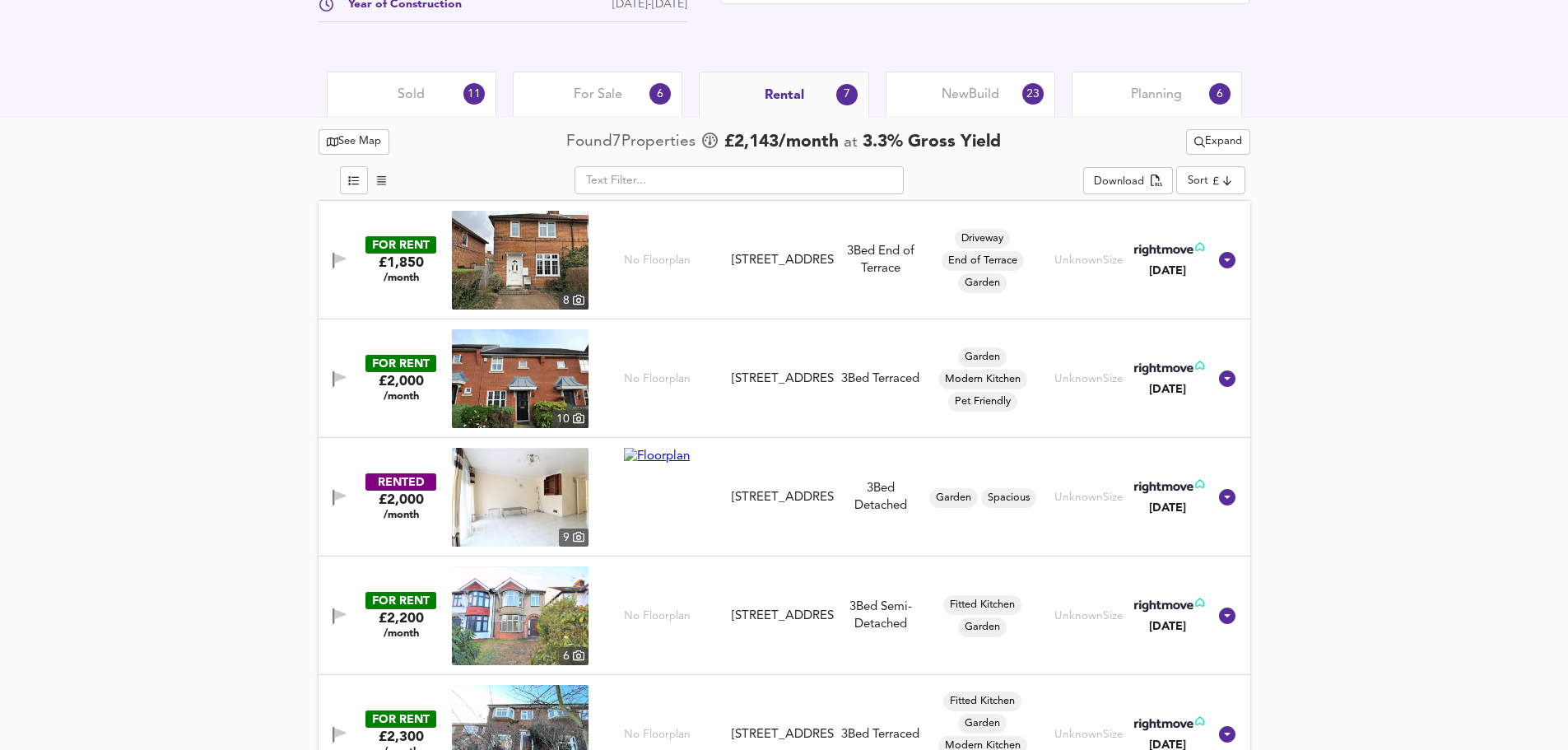
click at [1134, 95] on span "Planning" at bounding box center [1156, 94] width 51 height 18
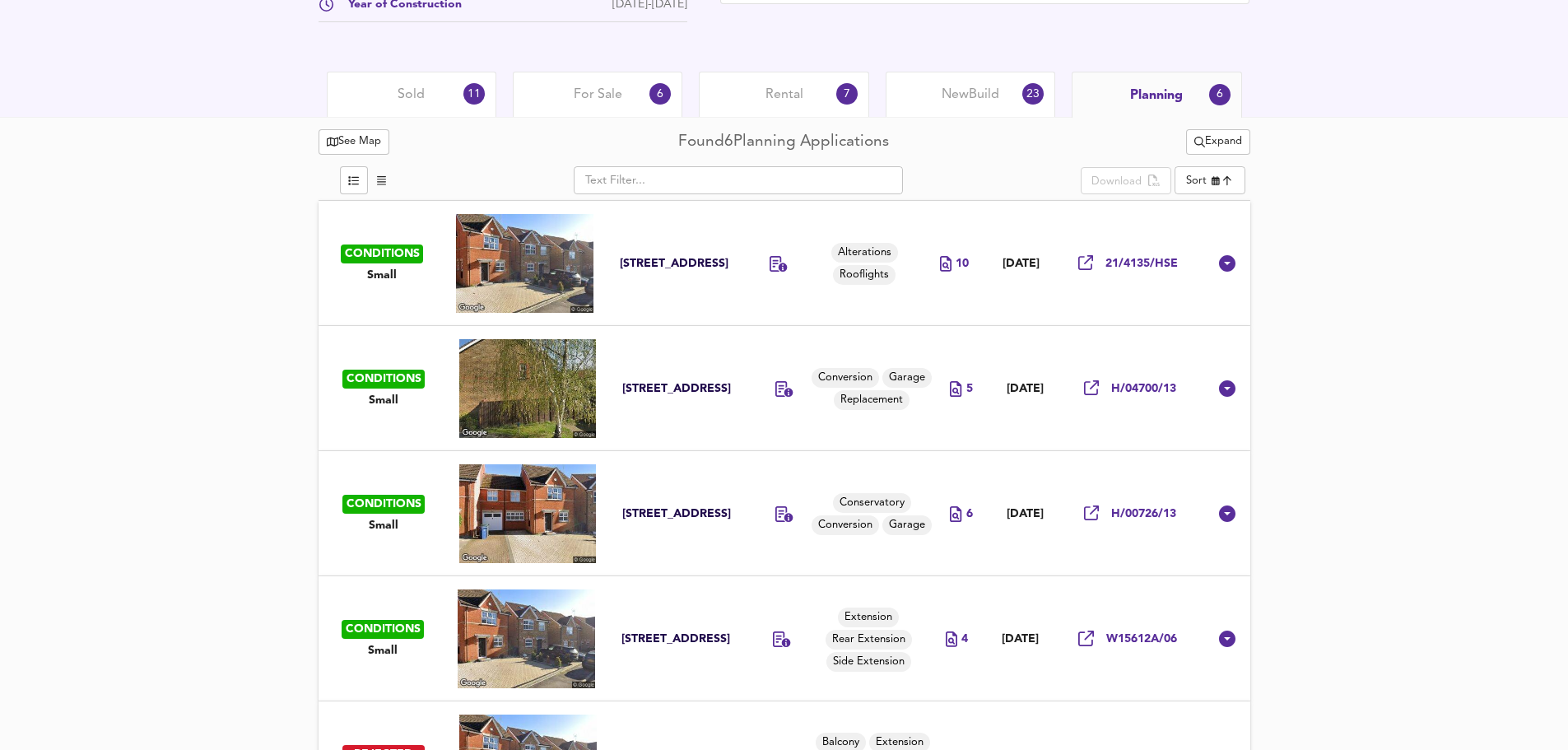
click at [1409, 268] on div "See Map Found 6 Planning Applications Expand ​ Download Sort newest ​ CONDITION…" at bounding box center [784, 539] width 1568 height 843
click at [861, 398] on span "Replacement" at bounding box center [870, 401] width 76 height 16
type input "Replacement"
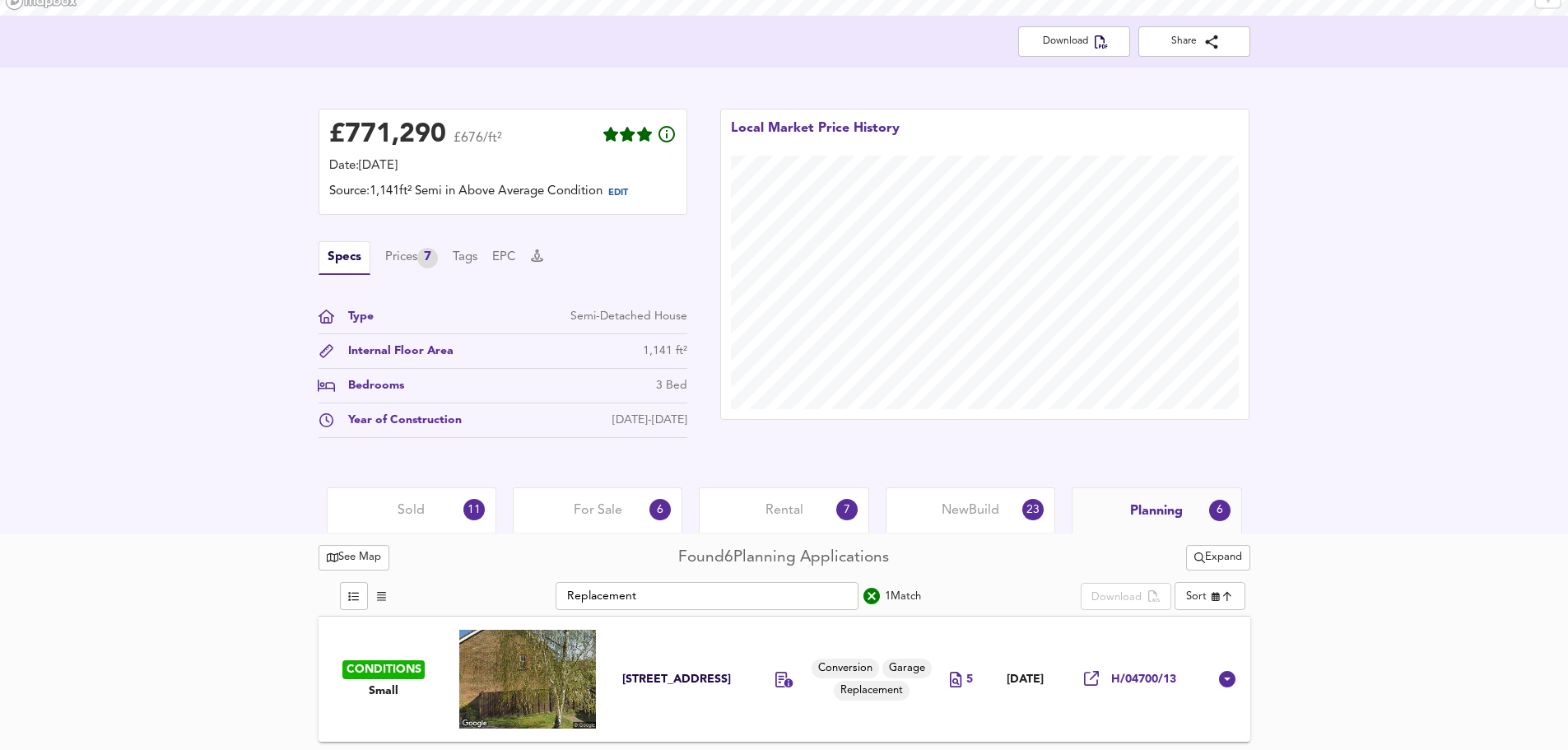
scroll to position [326, 0]
click at [602, 519] on div "For Sale 6" at bounding box center [597, 510] width 170 height 45
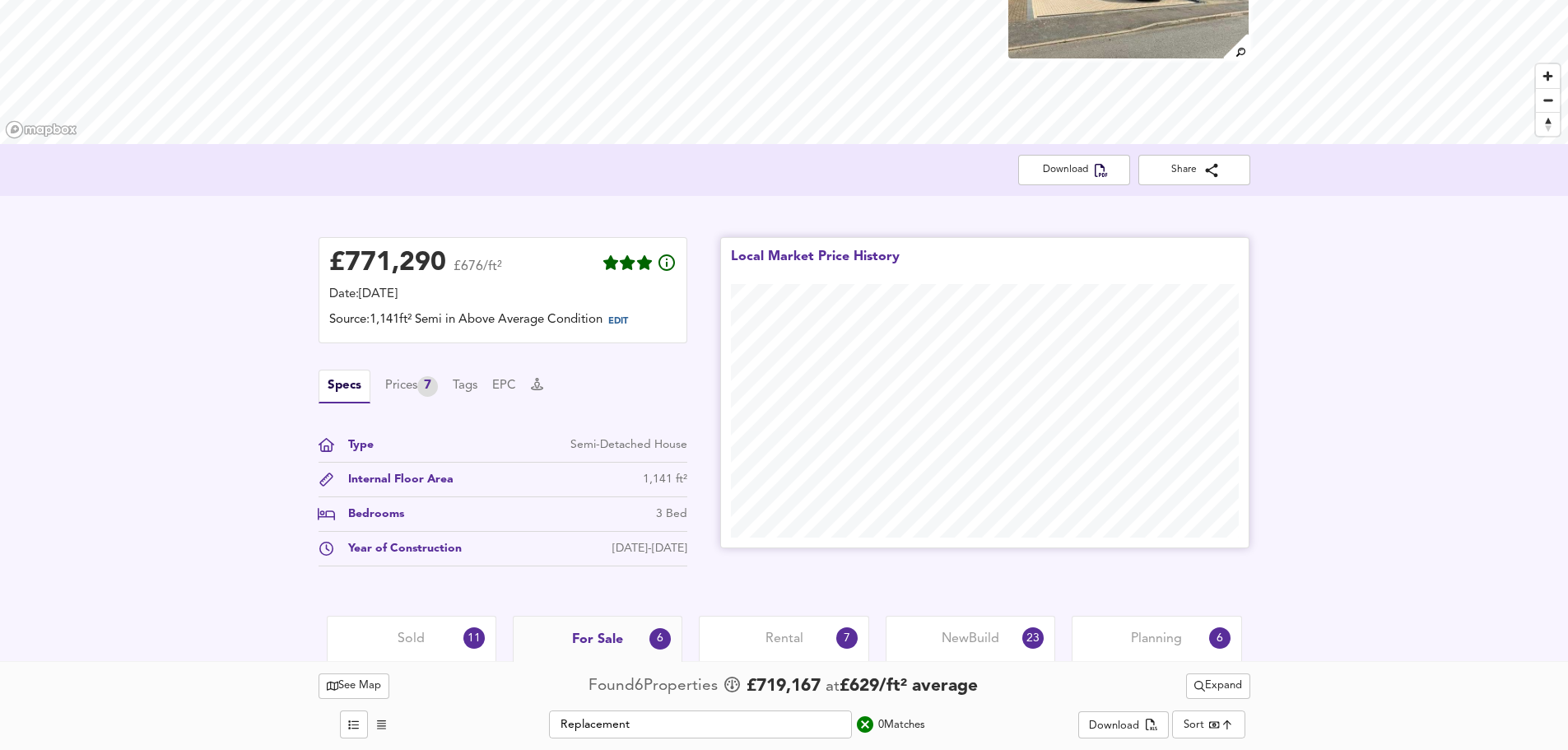
scroll to position [201, 0]
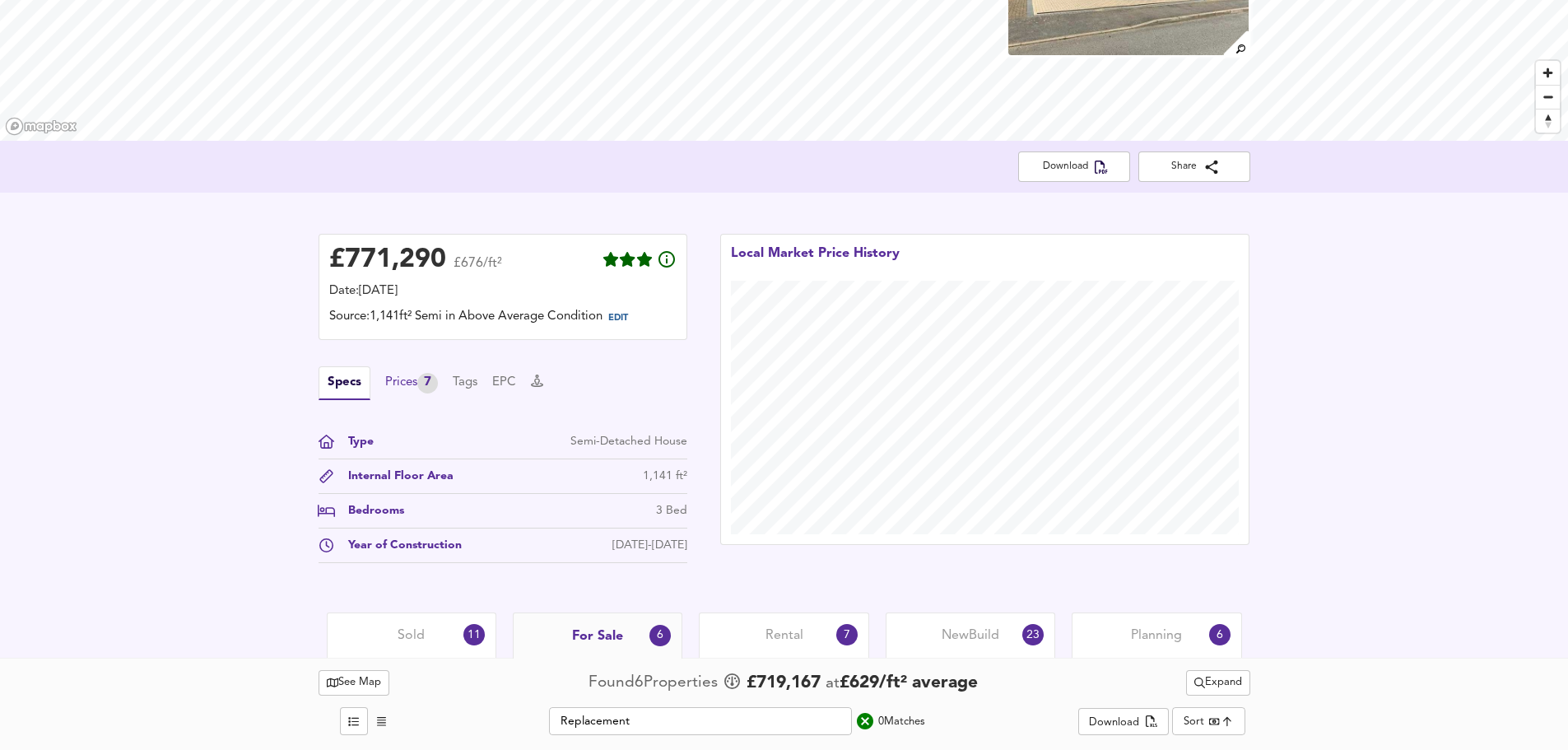
click at [413, 387] on div "Prices 7" at bounding box center [412, 382] width 53 height 21
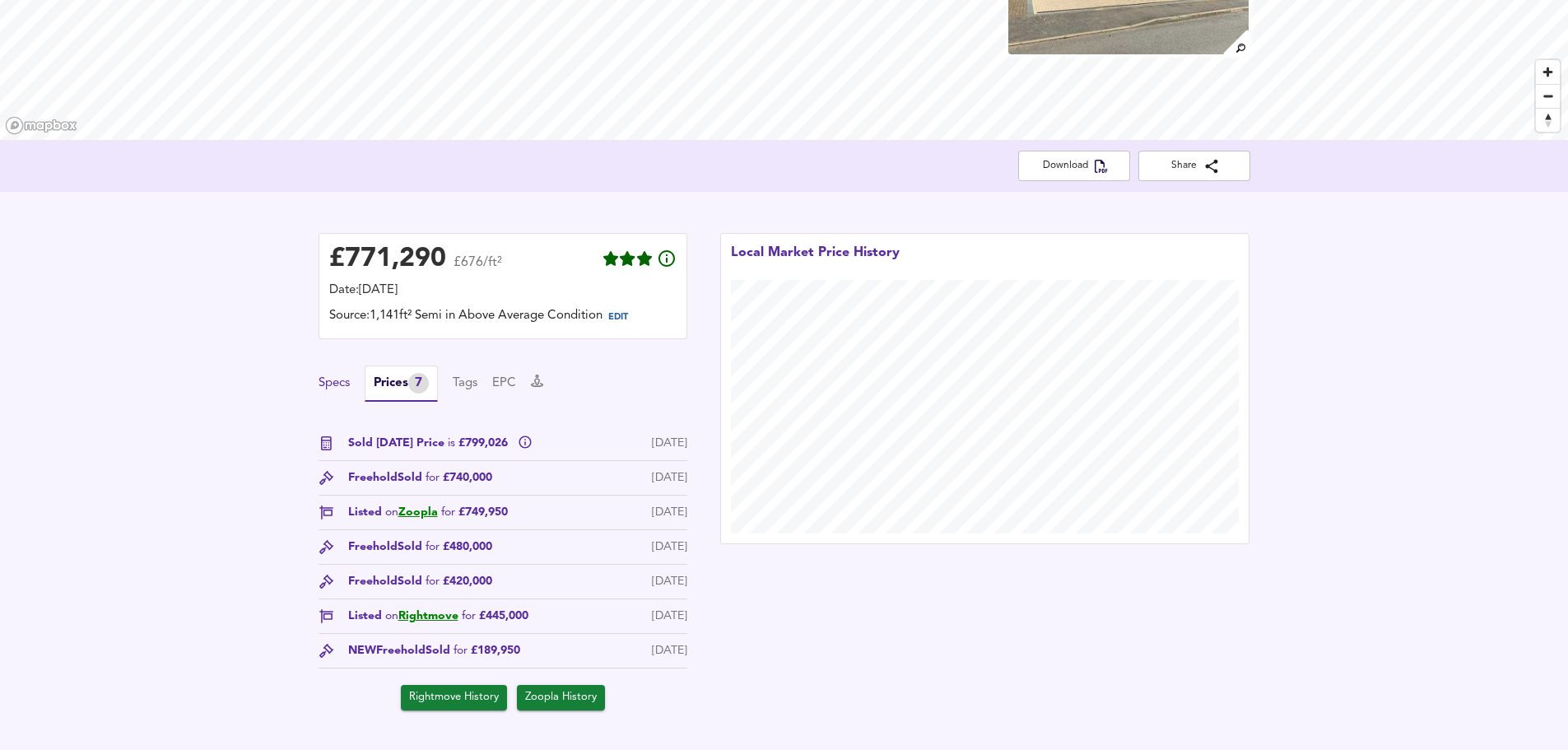
click at [336, 388] on button "Specs" at bounding box center [334, 383] width 31 height 18
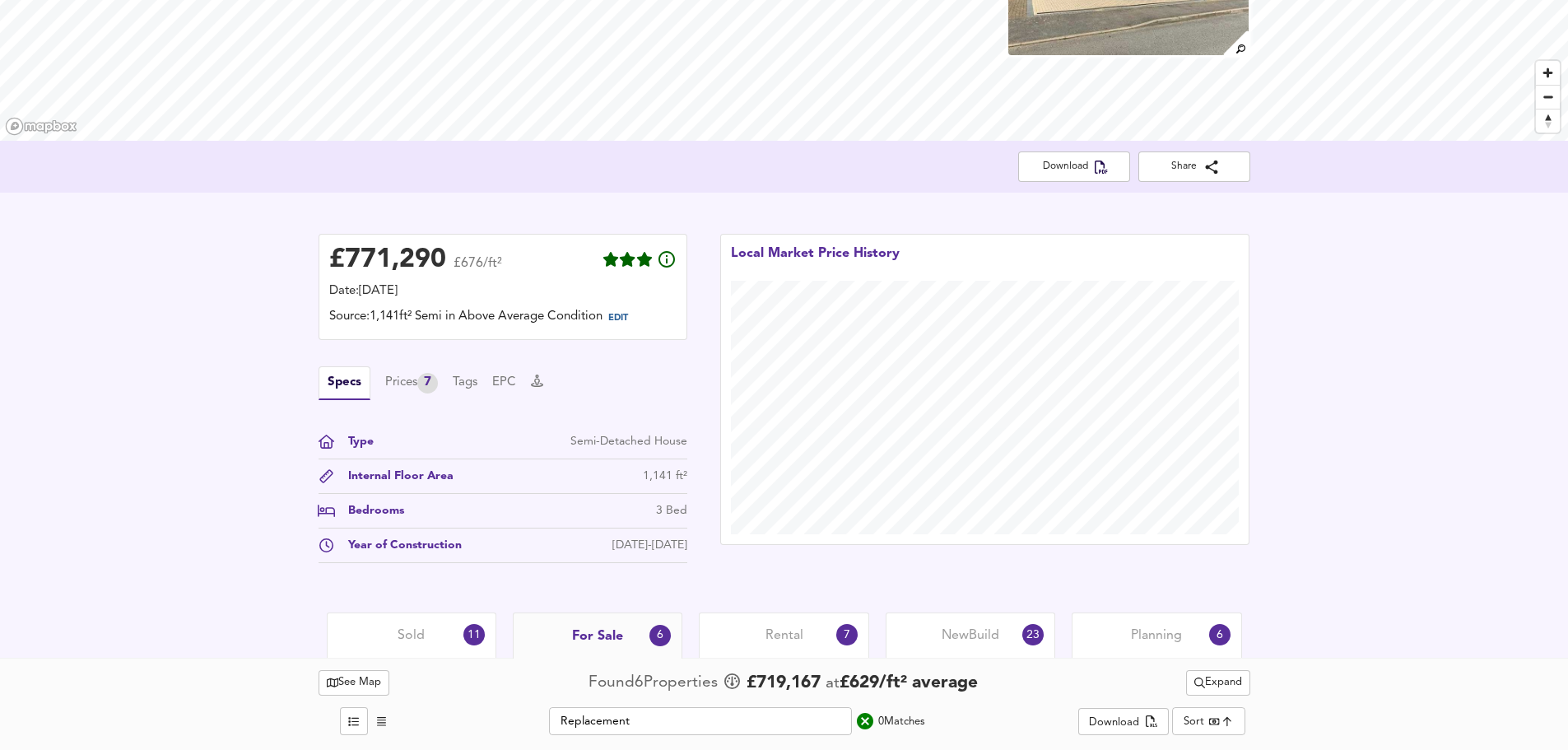
click at [623, 636] on div "For Sale 6" at bounding box center [597, 635] width 170 height 46
click at [451, 636] on div "Sold 11" at bounding box center [412, 635] width 170 height 45
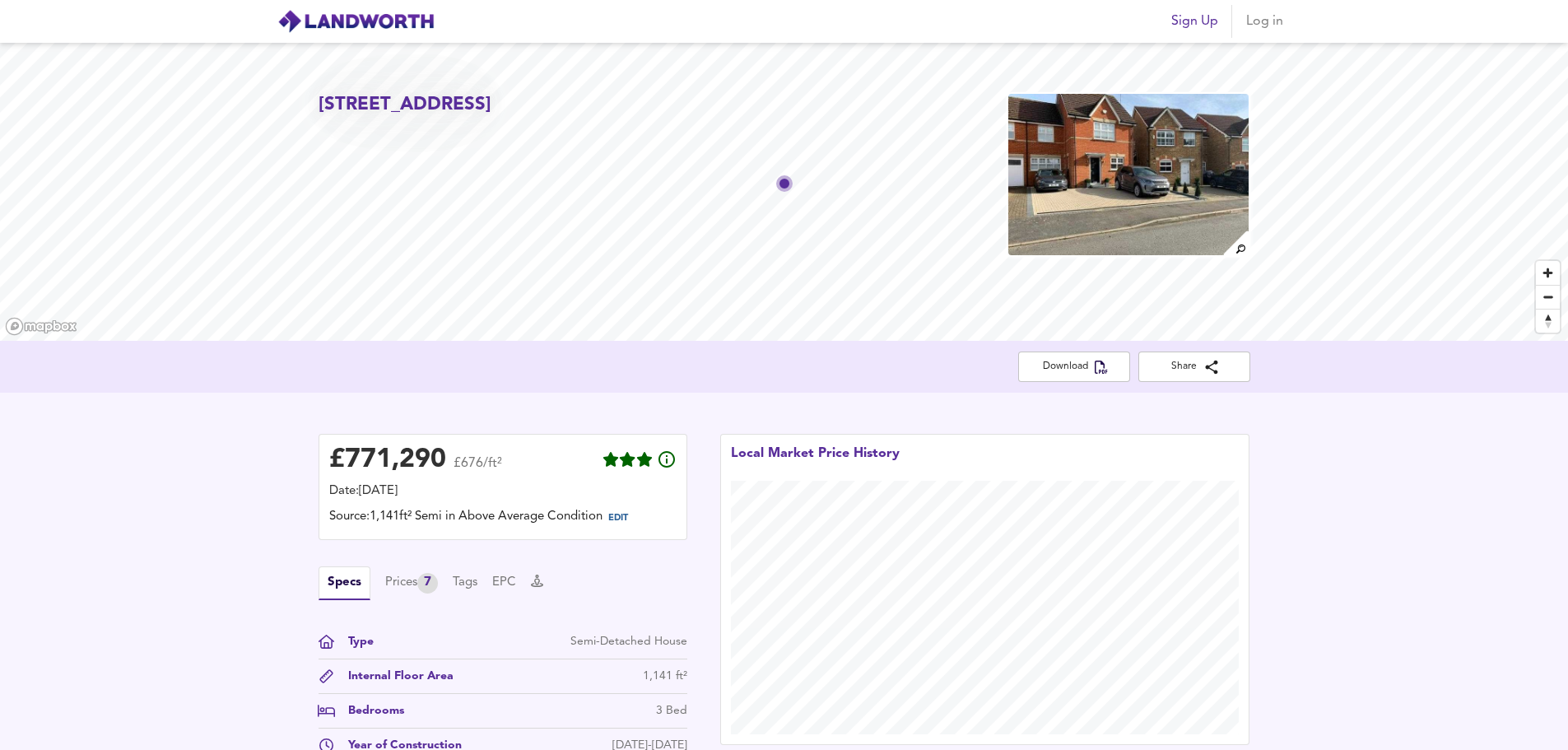
click at [398, 16] on img at bounding box center [356, 21] width 157 height 25
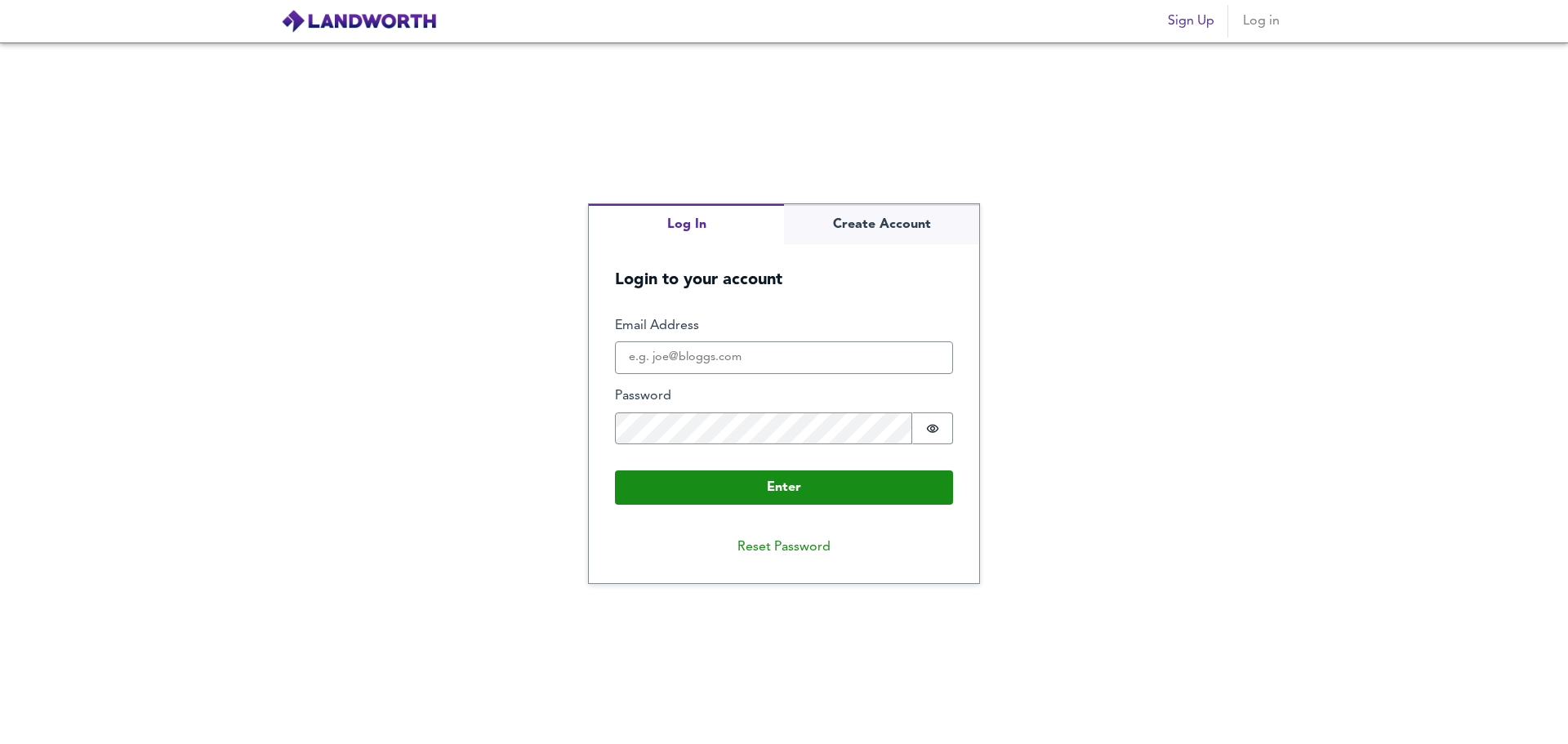
click at [1214, 301] on div "Log In Create Account Login to your account Enter Email Address Password Passwo…" at bounding box center [784, 393] width 1568 height 701
